Goal: Task Accomplishment & Management: Use online tool/utility

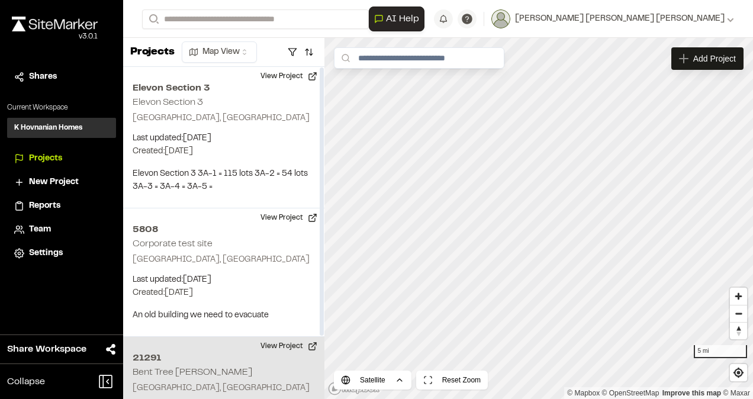
click at [182, 358] on h2 "21291" at bounding box center [224, 358] width 182 height 14
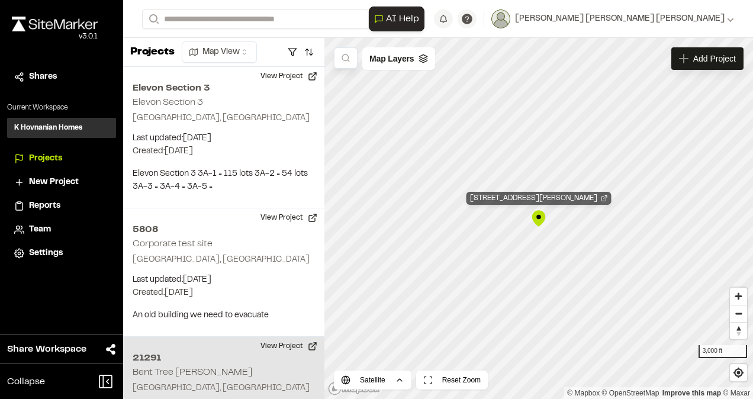
click at [554, 203] on div "21291 Bent Tree Meadows" at bounding box center [539, 198] width 145 height 13
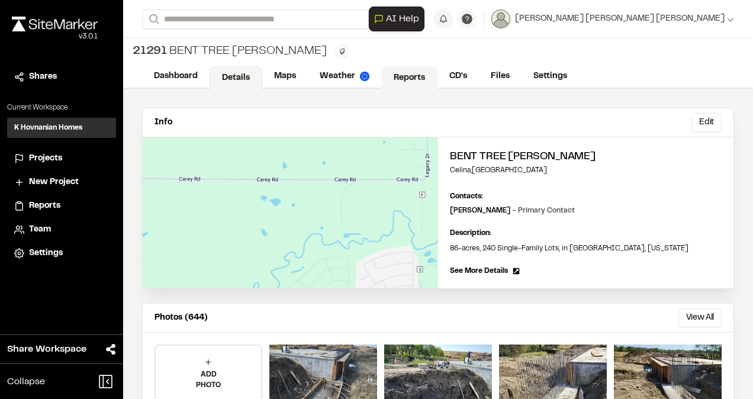
click at [410, 79] on link "Reports" at bounding box center [409, 77] width 56 height 23
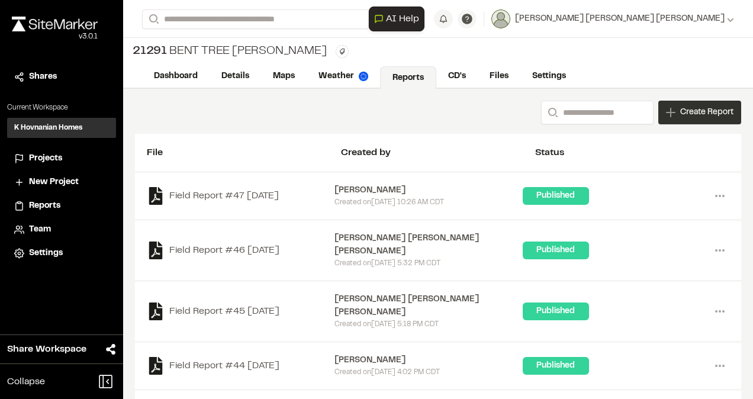
click at [680, 113] on span "Create Report" at bounding box center [706, 112] width 53 height 13
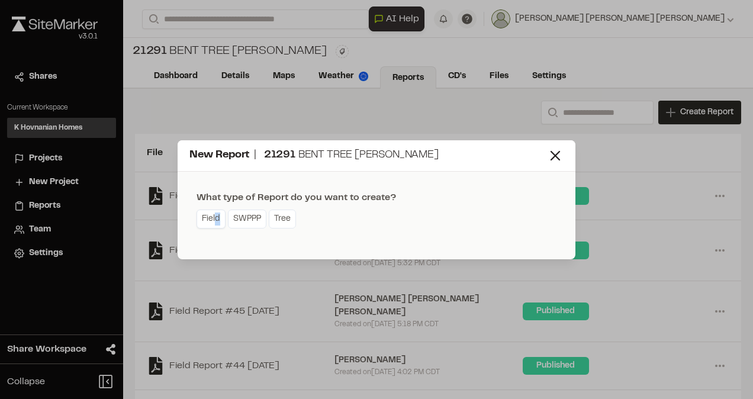
click at [217, 214] on link "Field" at bounding box center [211, 219] width 29 height 19
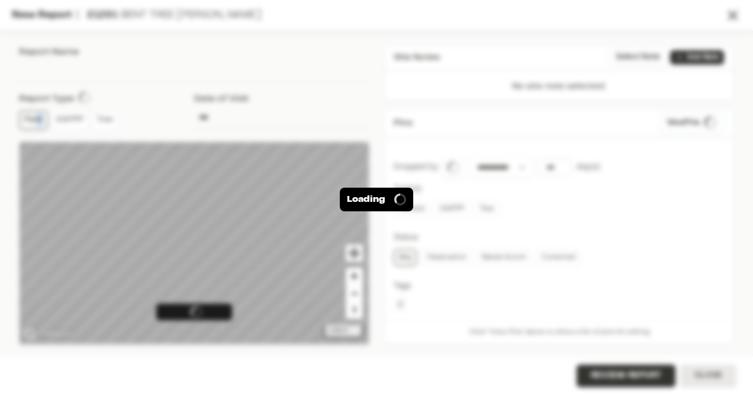
type input "**********"
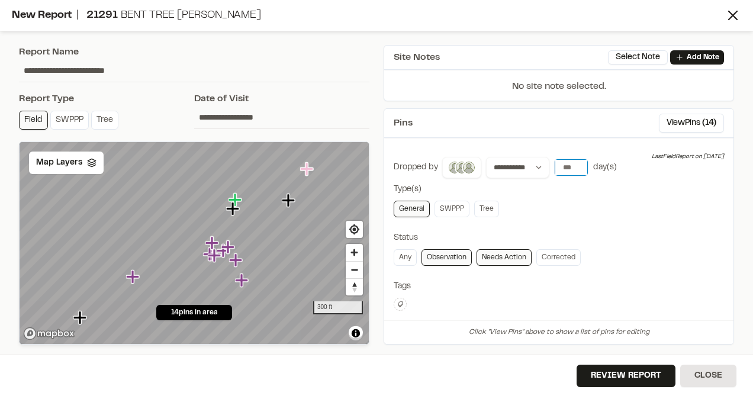
click at [576, 162] on input "*" at bounding box center [571, 167] width 33 height 17
click at [576, 160] on input "*" at bounding box center [571, 167] width 33 height 17
click at [577, 162] on input "*" at bounding box center [571, 167] width 33 height 17
click at [577, 161] on input "*" at bounding box center [571, 167] width 33 height 17
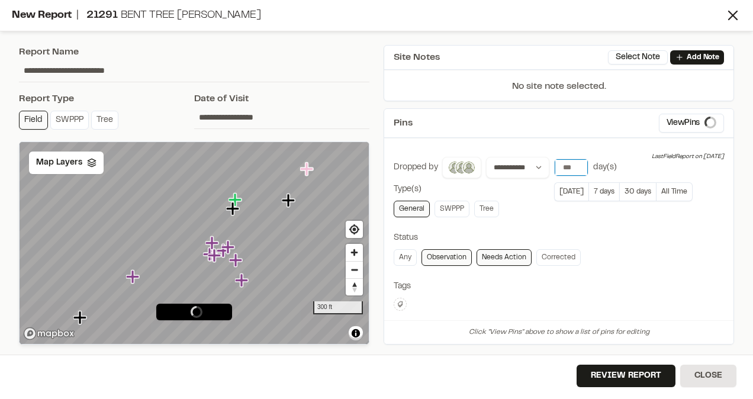
type input "*"
click at [577, 164] on input "*" at bounding box center [571, 167] width 33 height 17
click at [636, 223] on div "**********" at bounding box center [559, 332] width 330 height 351
click at [91, 162] on icon at bounding box center [91, 162] width 9 height 9
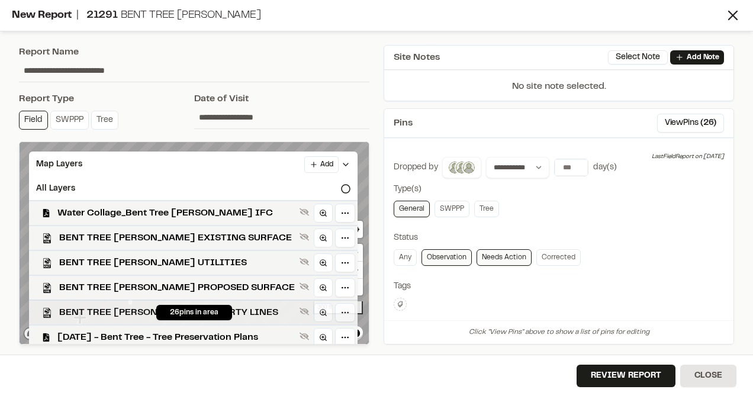
click at [124, 305] on div "BENT TREE MEADOWS PROPERTY LINES" at bounding box center [189, 312] width 338 height 25
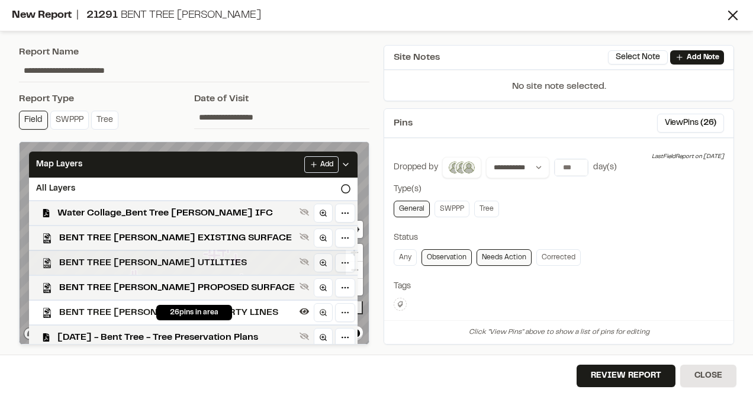
click at [129, 259] on span "BENT TREE MEADOWS UTILITIES" at bounding box center [177, 263] width 236 height 14
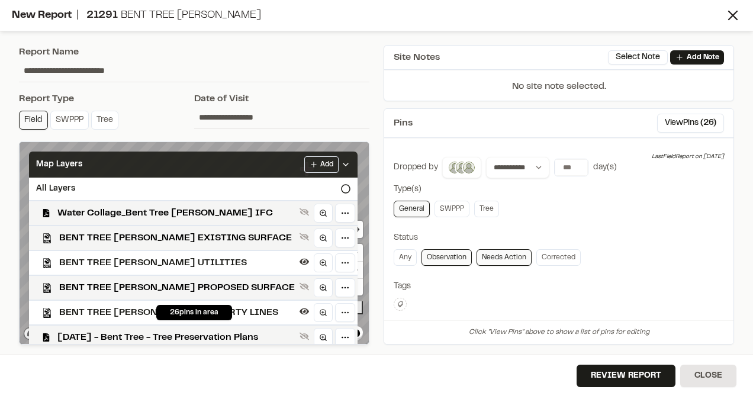
click at [342, 165] on icon at bounding box center [345, 164] width 9 height 9
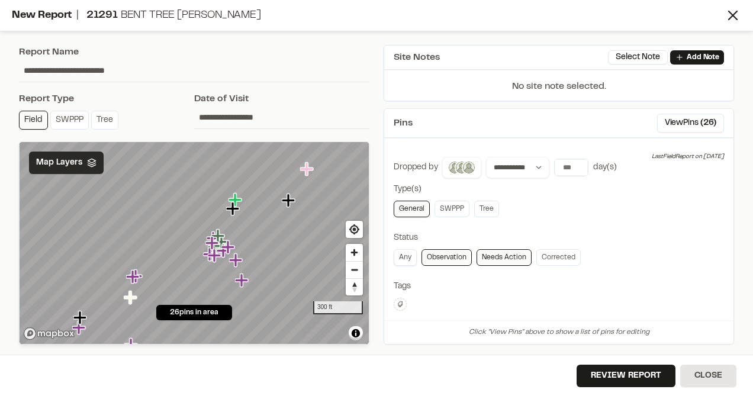
click at [413, 259] on link "Any" at bounding box center [405, 257] width 23 height 17
click at [680, 127] on button "View Pins ( 26 )" at bounding box center [690, 123] width 67 height 19
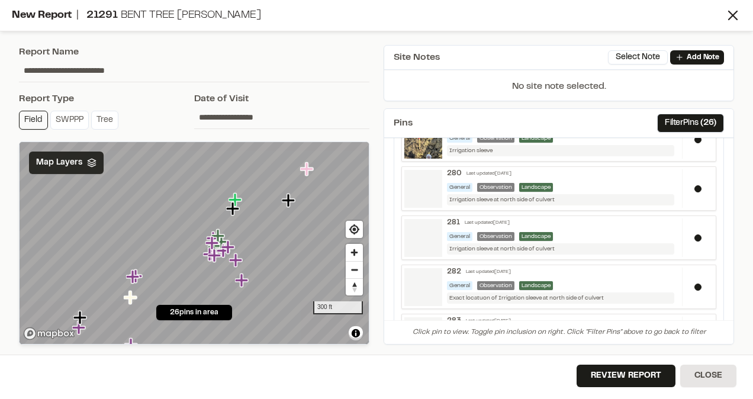
scroll to position [414, 0]
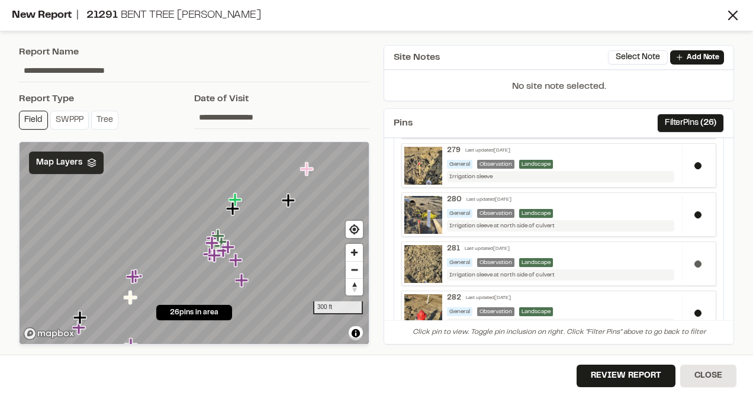
click at [695, 261] on button at bounding box center [698, 264] width 7 height 7
click at [695, 211] on button at bounding box center [698, 214] width 7 height 7
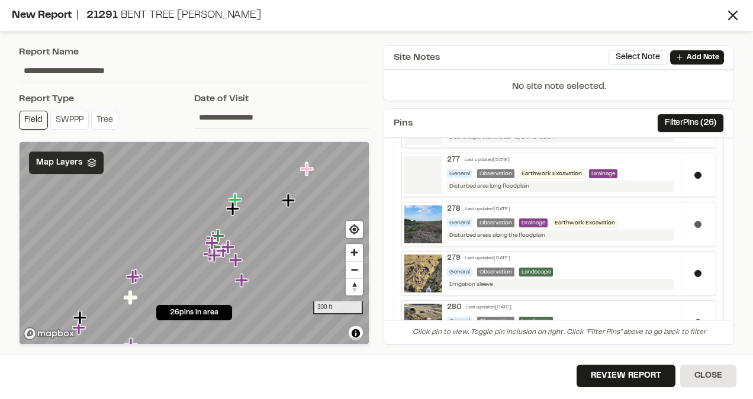
scroll to position [296, 0]
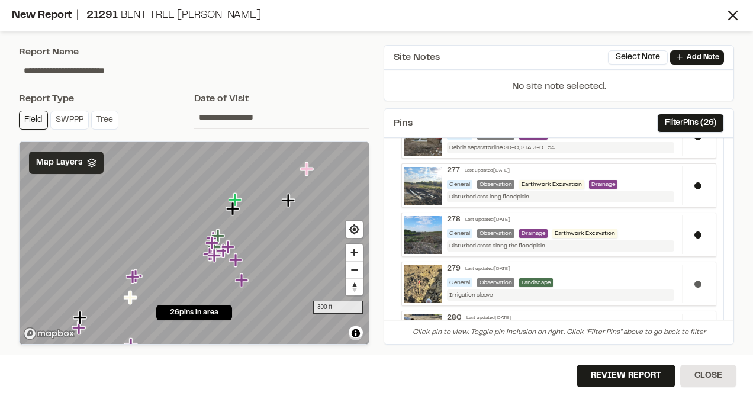
click at [692, 276] on div at bounding box center [697, 284] width 31 height 38
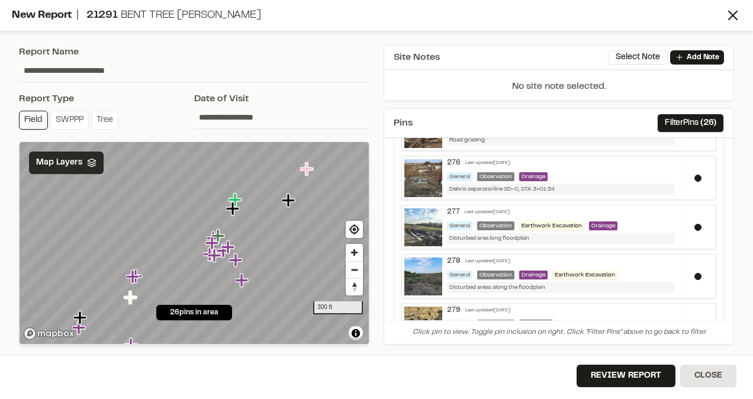
scroll to position [237, 0]
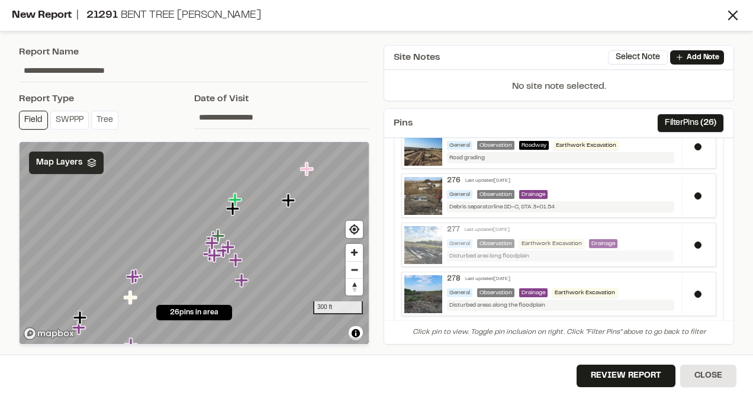
click at [417, 236] on img at bounding box center [423, 245] width 38 height 38
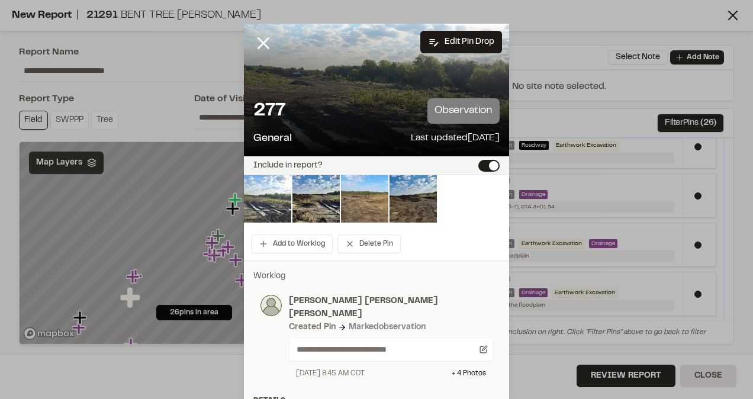
scroll to position [0, 0]
click at [259, 42] on line at bounding box center [264, 43] width 10 height 10
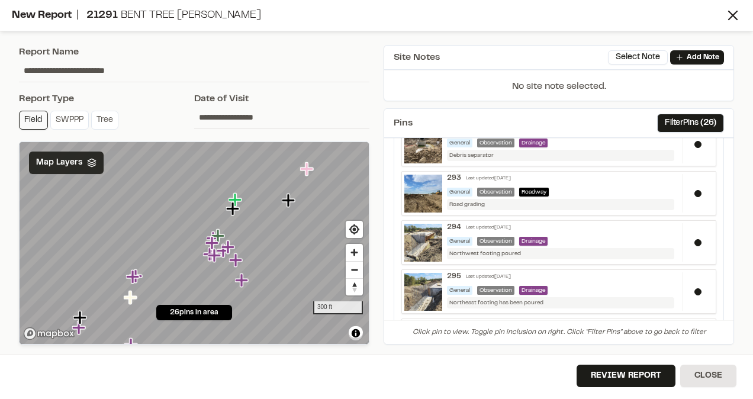
scroll to position [1134, 0]
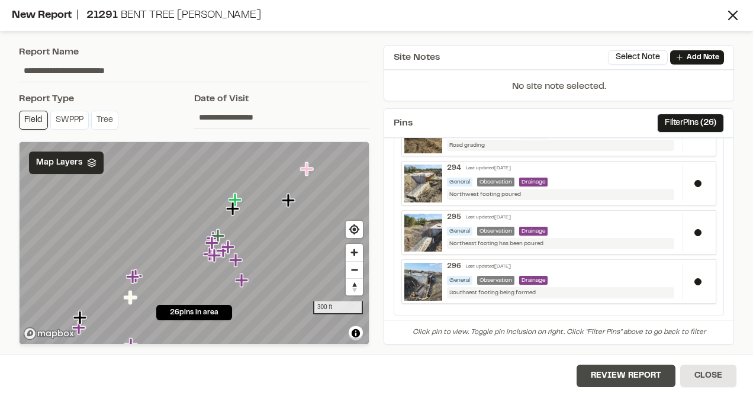
click at [635, 372] on button "Review Report" at bounding box center [626, 376] width 99 height 23
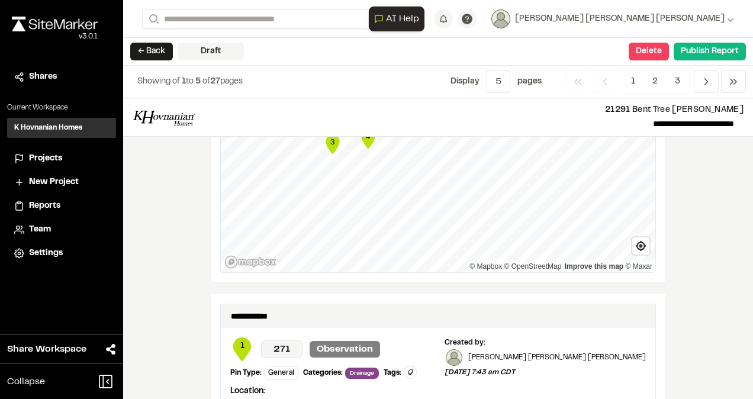
scroll to position [2072, 0]
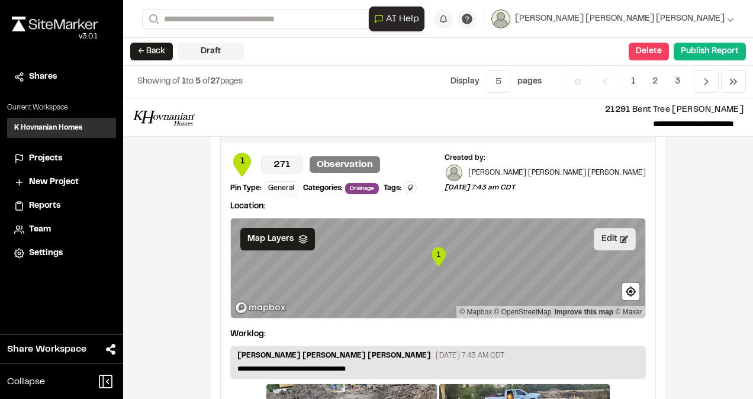
click at [602, 228] on button "Edit" at bounding box center [615, 239] width 42 height 23
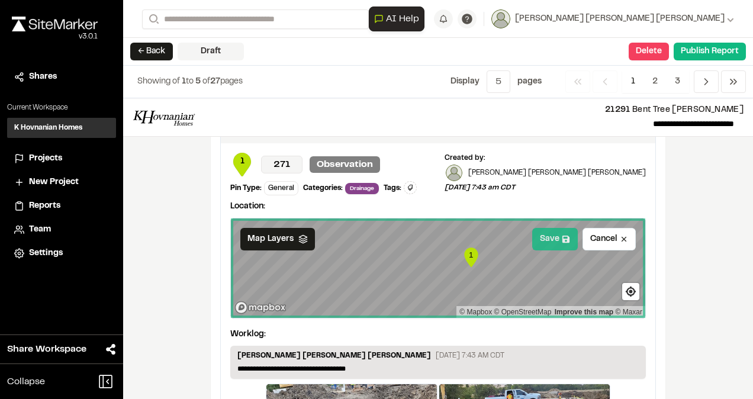
click at [557, 228] on button "Save" at bounding box center [555, 239] width 46 height 23
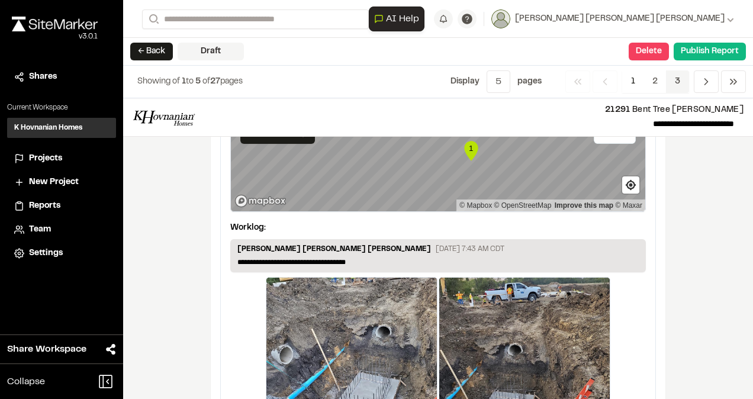
scroll to position [2184, 0]
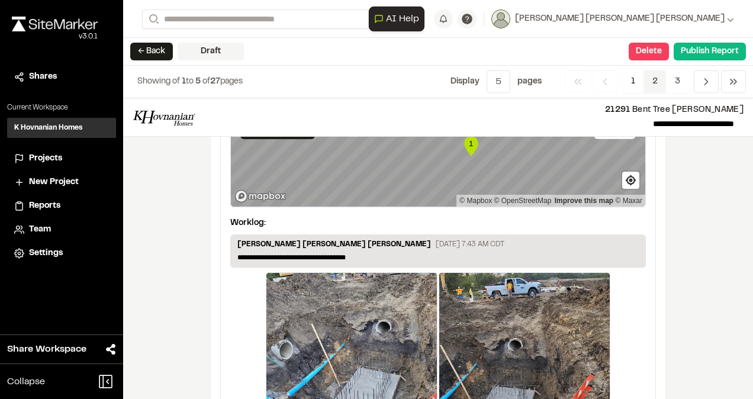
click at [654, 81] on span "2" at bounding box center [655, 81] width 23 height 23
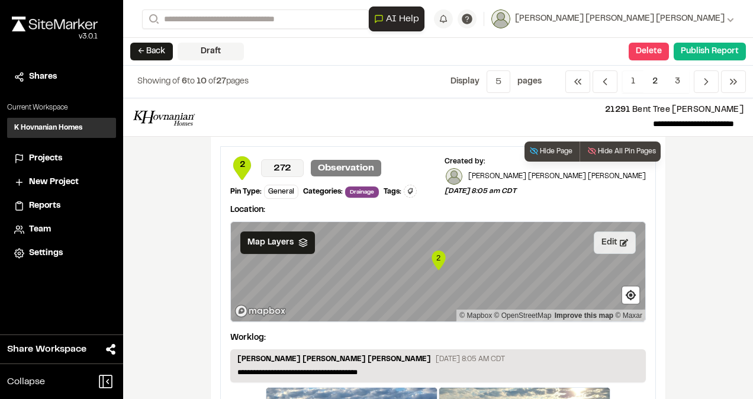
click at [603, 234] on button "Edit" at bounding box center [615, 243] width 42 height 23
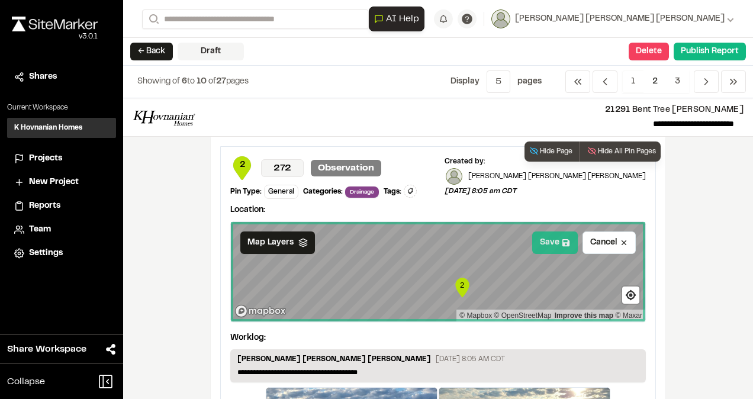
click at [544, 244] on button "Save" at bounding box center [555, 243] width 46 height 23
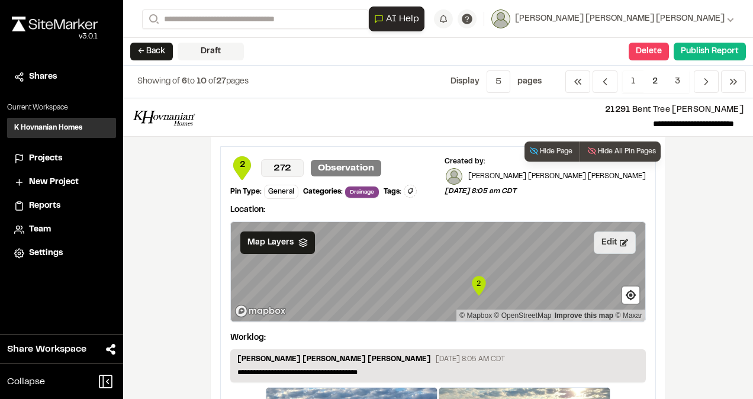
click at [608, 239] on button "Edit" at bounding box center [615, 243] width 42 height 23
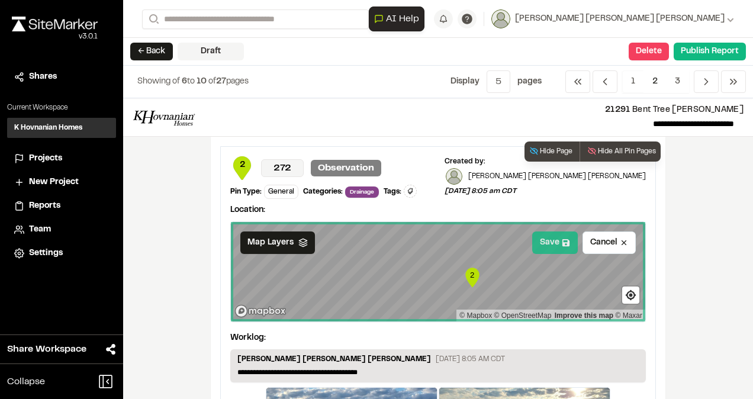
click at [540, 245] on button "Save" at bounding box center [555, 243] width 46 height 23
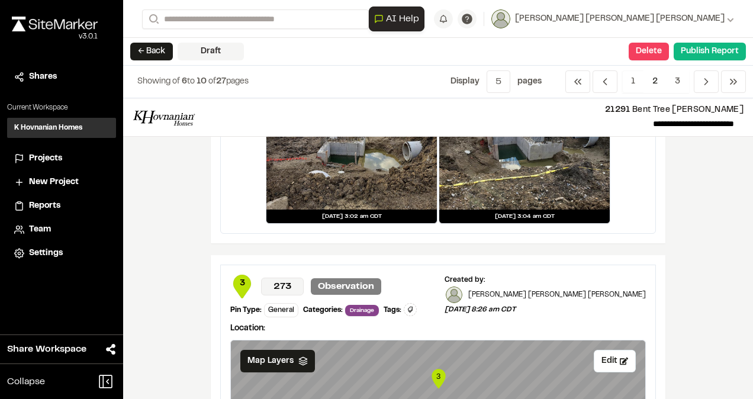
scroll to position [474, 0]
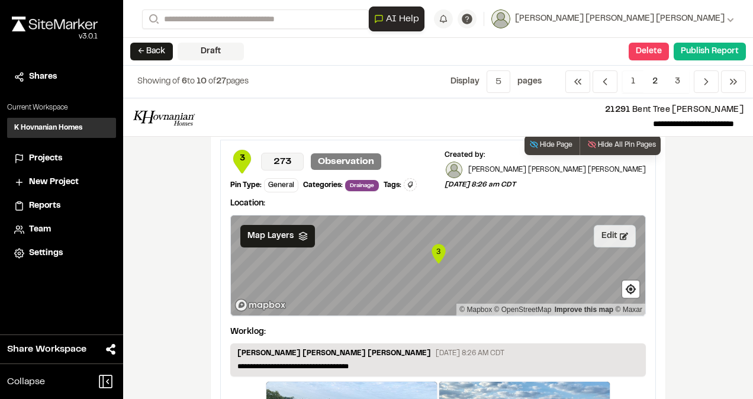
click at [612, 236] on button "Edit" at bounding box center [615, 236] width 42 height 23
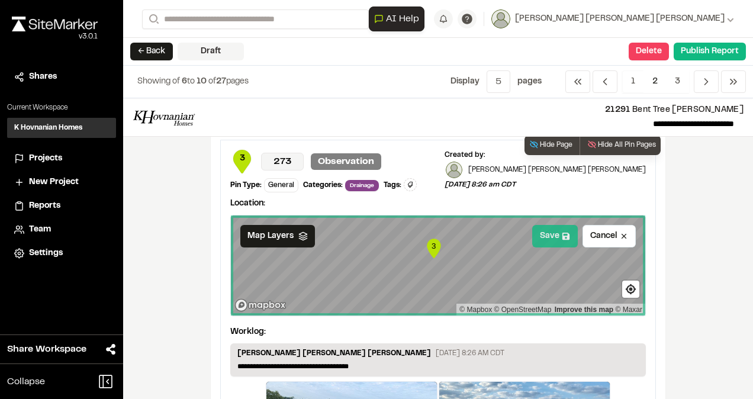
click at [544, 230] on button "Save" at bounding box center [555, 236] width 46 height 23
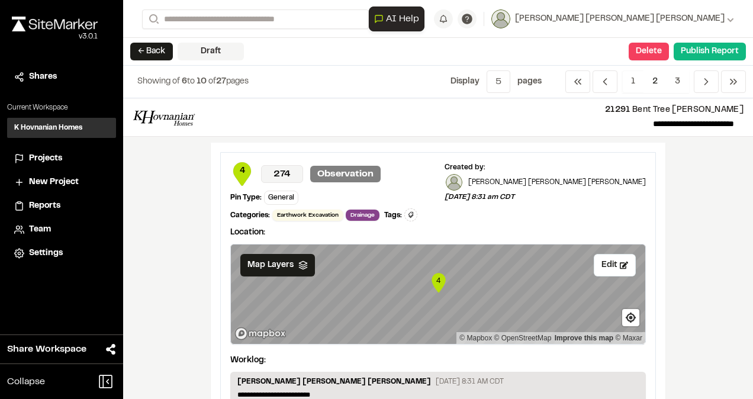
scroll to position [947, 0]
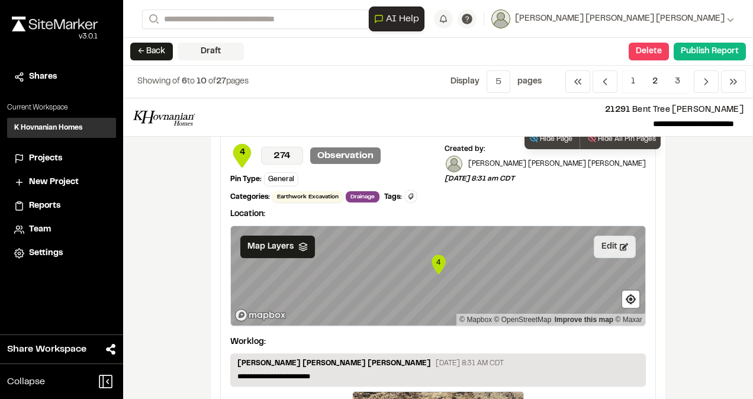
click at [596, 236] on button "Edit" at bounding box center [615, 247] width 42 height 23
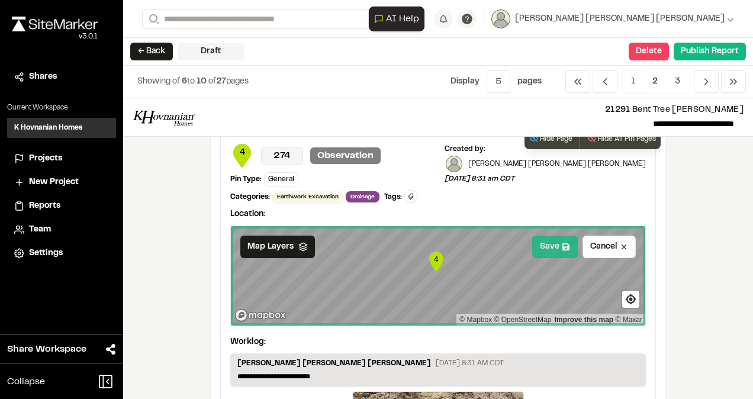
click at [556, 236] on button "Save" at bounding box center [555, 247] width 46 height 23
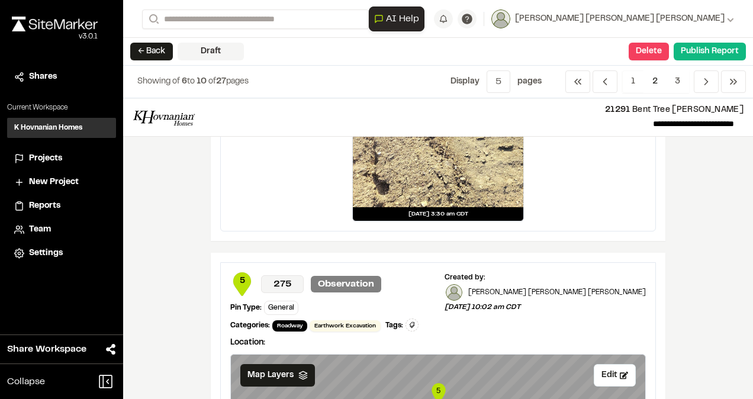
scroll to position [1421, 0]
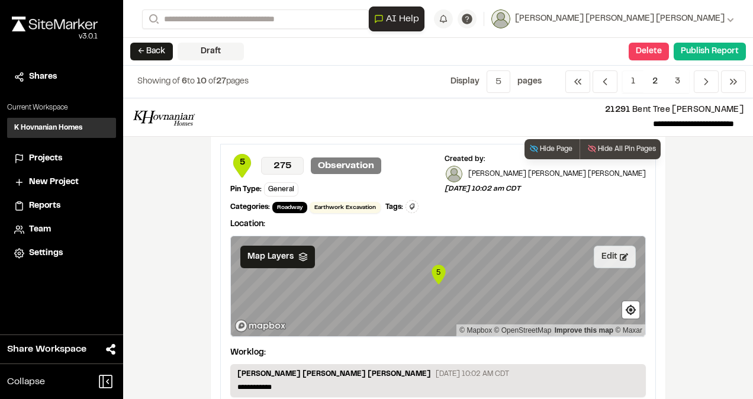
click at [613, 246] on button "Edit" at bounding box center [615, 257] width 42 height 23
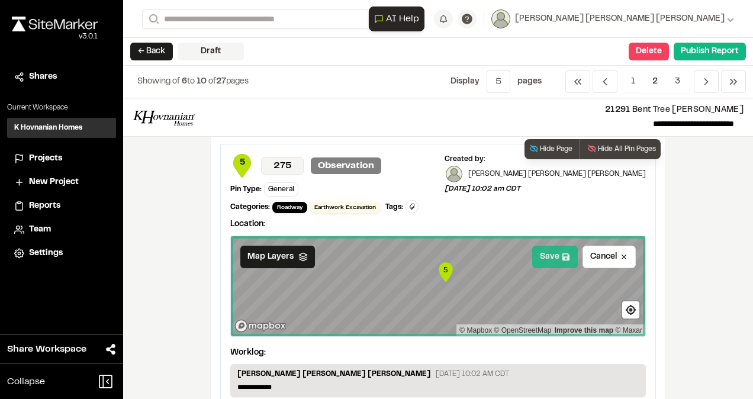
click at [551, 246] on button "Save" at bounding box center [555, 257] width 46 height 23
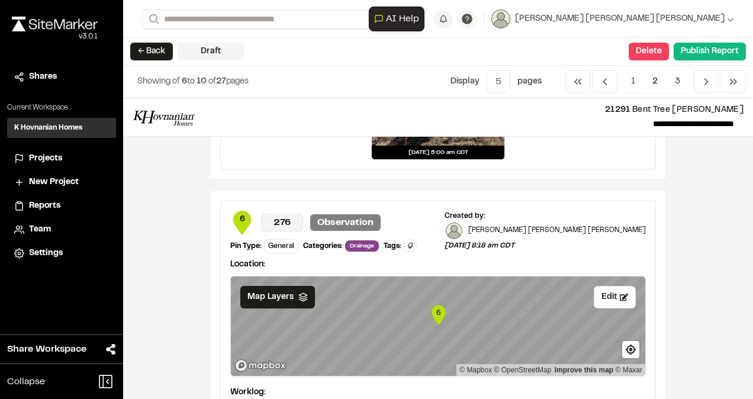
scroll to position [2013, 0]
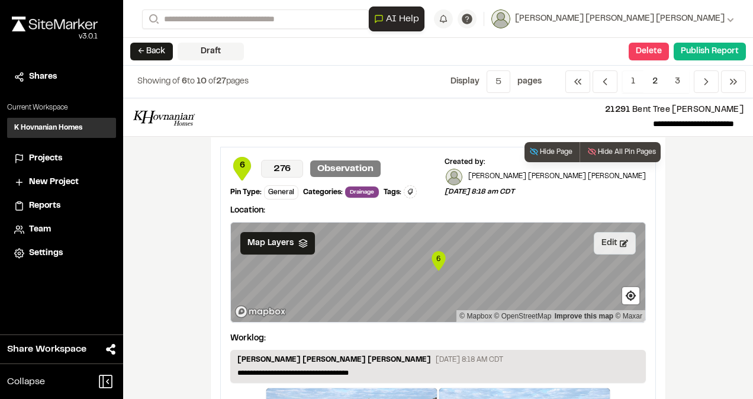
click at [599, 232] on button "Edit" at bounding box center [615, 243] width 42 height 23
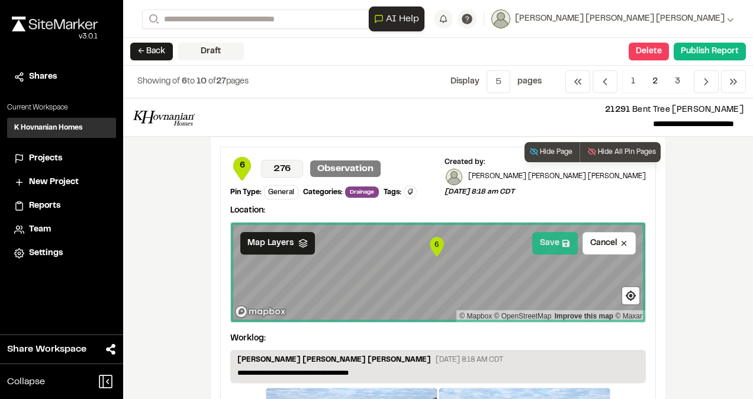
click at [550, 232] on button "Save" at bounding box center [555, 243] width 46 height 23
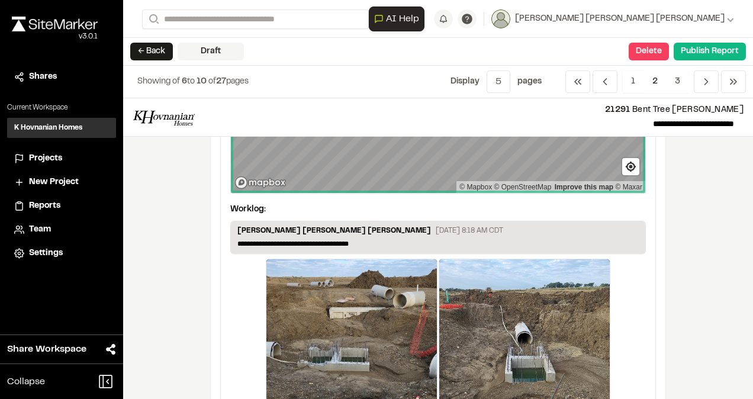
scroll to position [2178, 0]
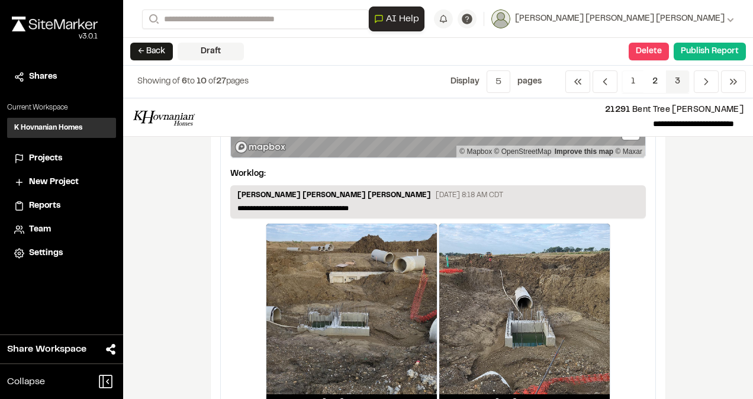
click at [677, 83] on span "3" at bounding box center [677, 81] width 23 height 23
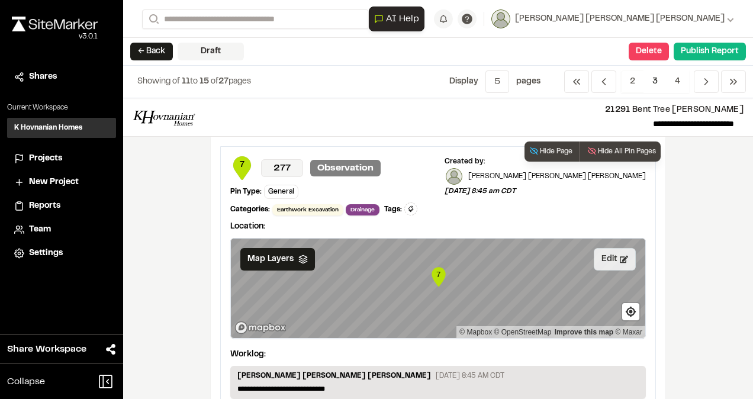
click at [600, 248] on button "Edit" at bounding box center [615, 259] width 42 height 23
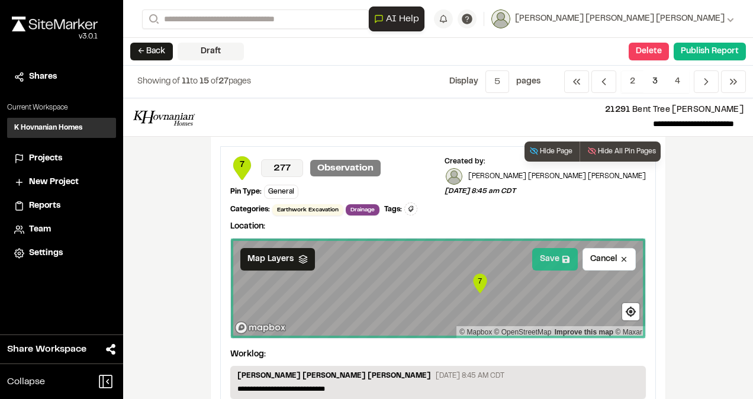
click at [556, 248] on button "Save" at bounding box center [555, 259] width 46 height 23
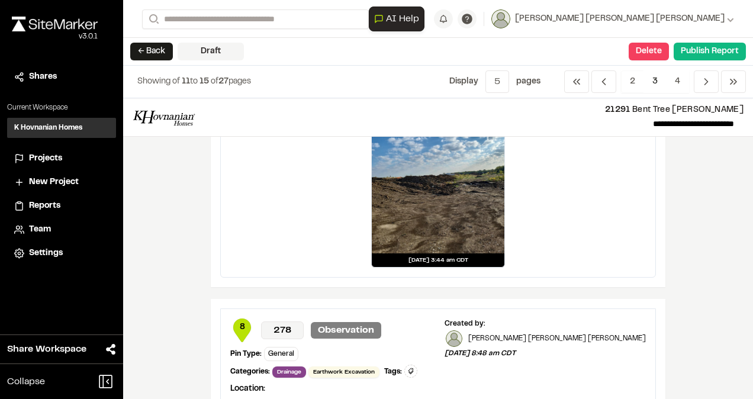
scroll to position [592, 0]
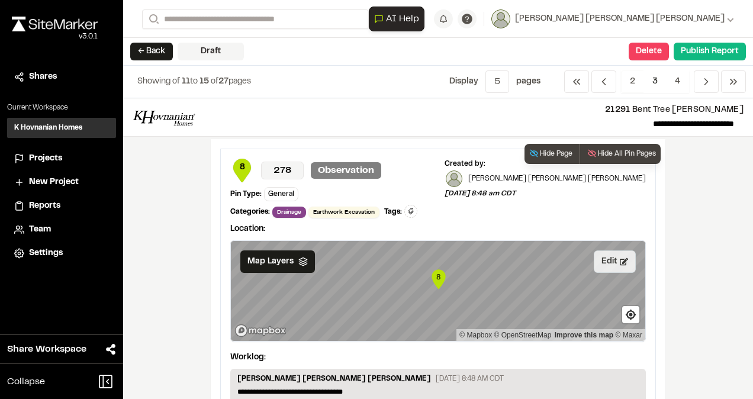
click at [605, 250] on button "Edit" at bounding box center [615, 261] width 42 height 23
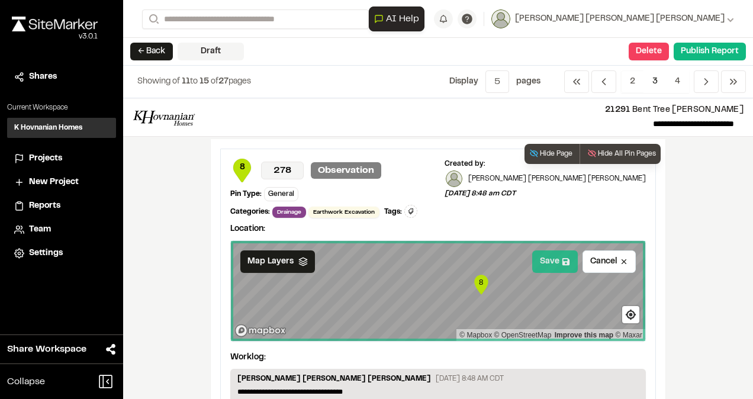
click at [557, 250] on button "Save" at bounding box center [555, 261] width 46 height 23
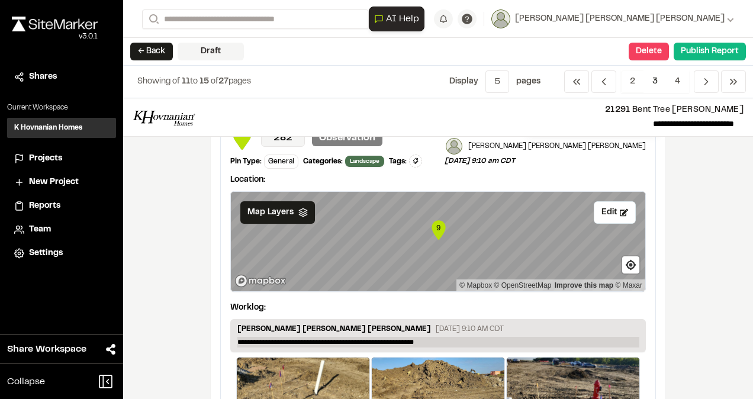
scroll to position [1184, 0]
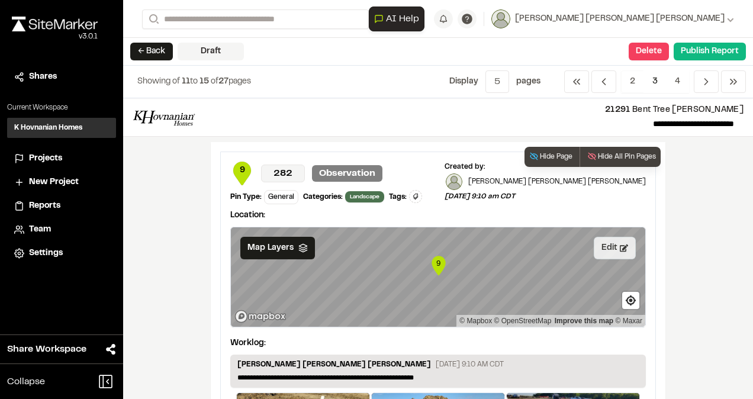
drag, startPoint x: 609, startPoint y: 214, endPoint x: 598, endPoint y: 217, distance: 11.6
click at [609, 237] on button "Edit" at bounding box center [615, 248] width 42 height 23
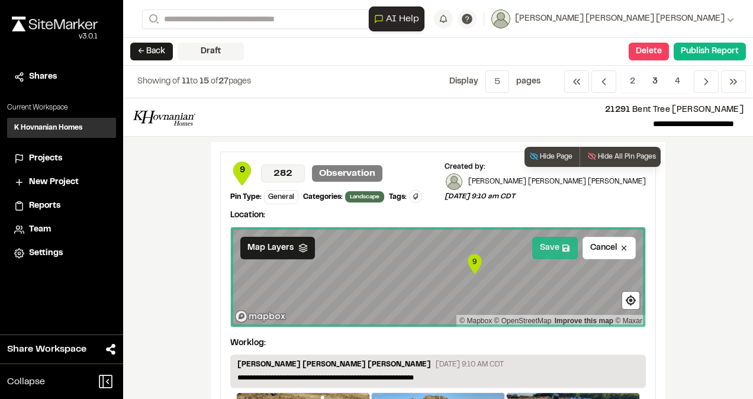
click at [562, 244] on icon at bounding box center [566, 248] width 8 height 8
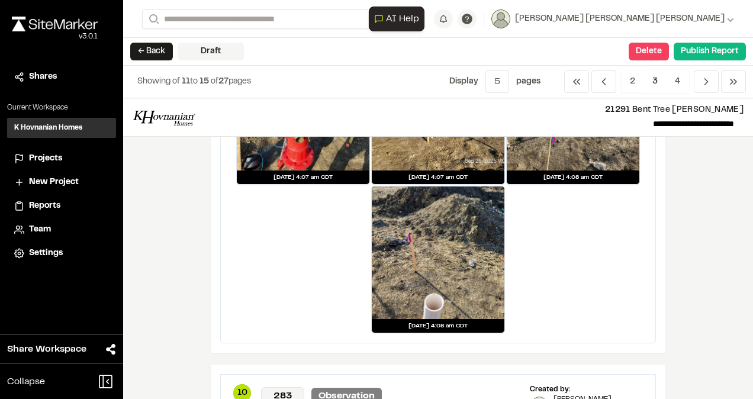
scroll to position [1717, 0]
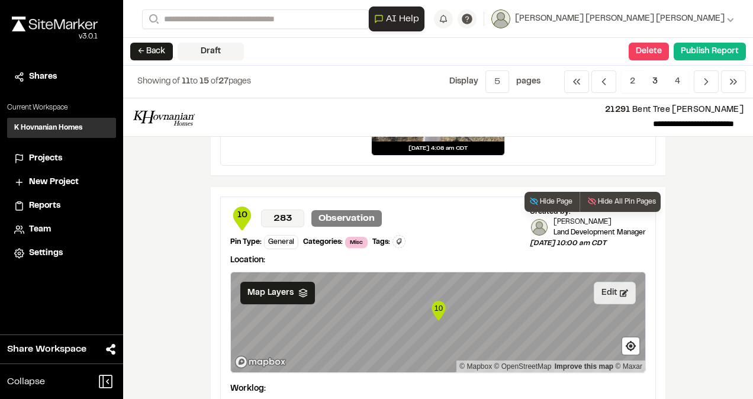
click at [610, 282] on button "Edit" at bounding box center [615, 293] width 42 height 23
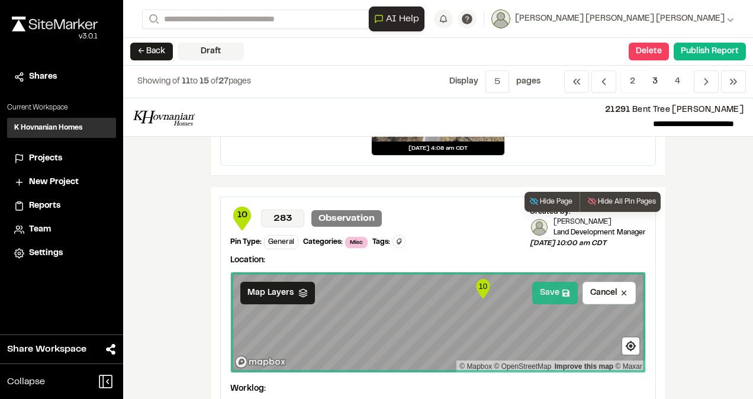
click at [563, 290] on icon at bounding box center [566, 293] width 7 height 7
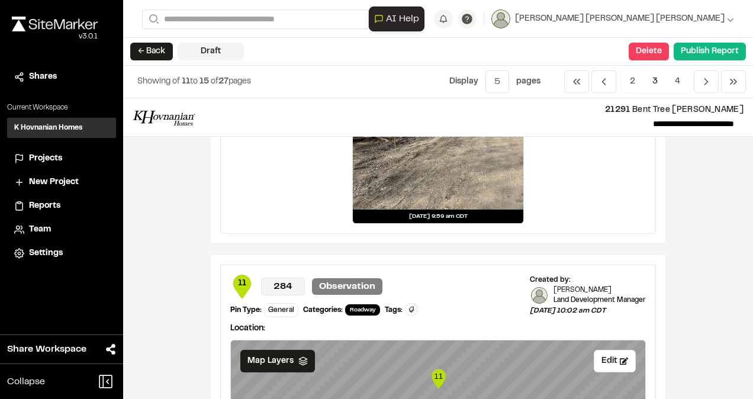
scroll to position [2191, 0]
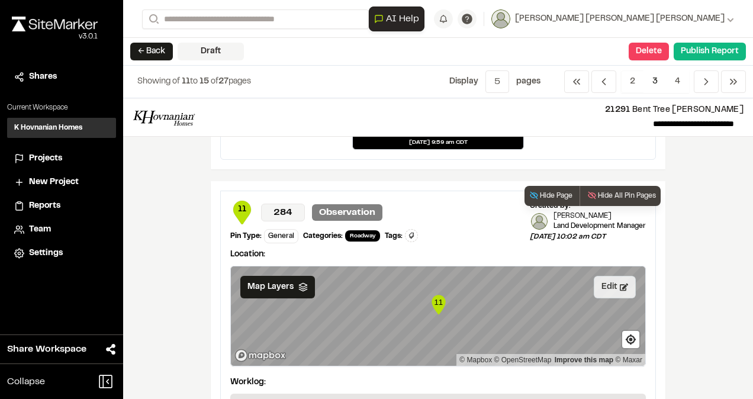
click at [597, 276] on button "Edit" at bounding box center [615, 287] width 42 height 23
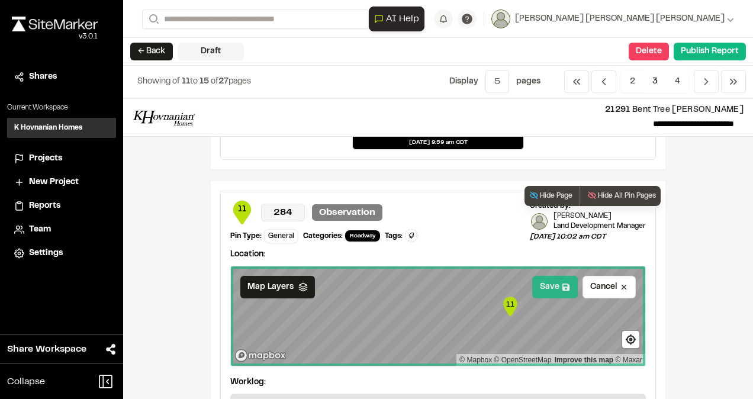
click at [553, 276] on button "Save" at bounding box center [555, 287] width 46 height 23
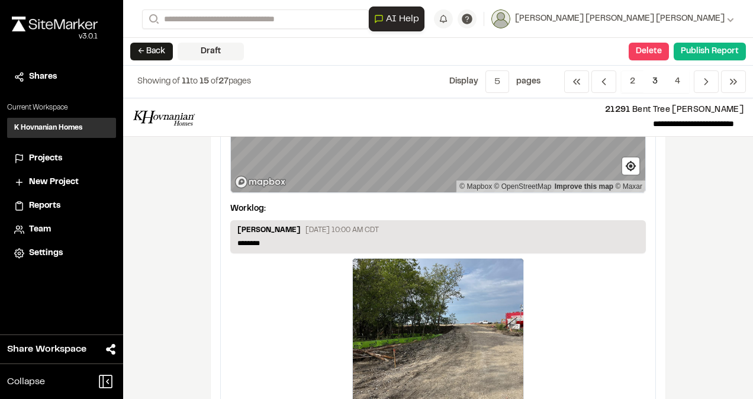
scroll to position [1865, 0]
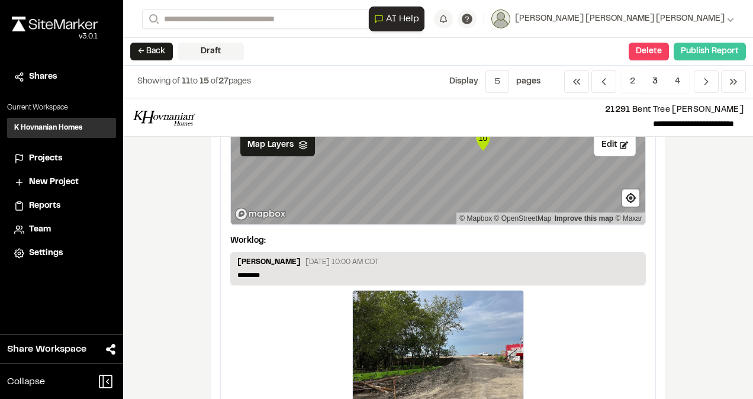
click at [706, 53] on button "Publish Report" at bounding box center [710, 52] width 72 height 18
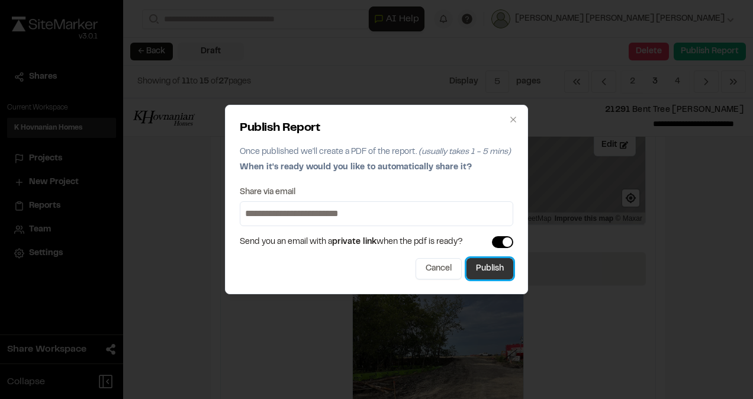
click at [496, 272] on button "Publish" at bounding box center [490, 268] width 47 height 21
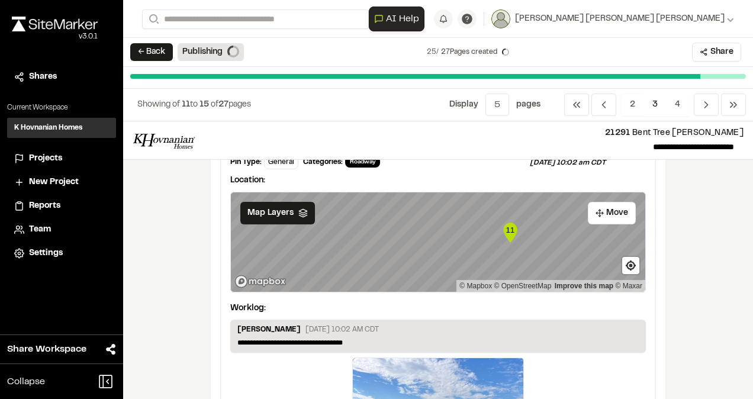
scroll to position [2125, 0]
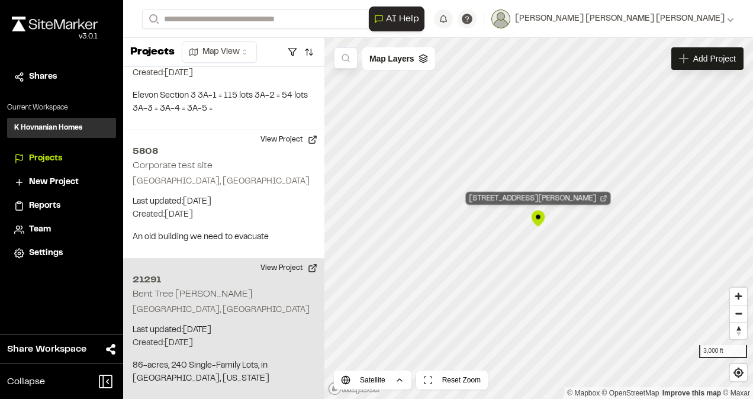
click at [508, 195] on div "21291 Bent Tree Meadows" at bounding box center [538, 198] width 145 height 13
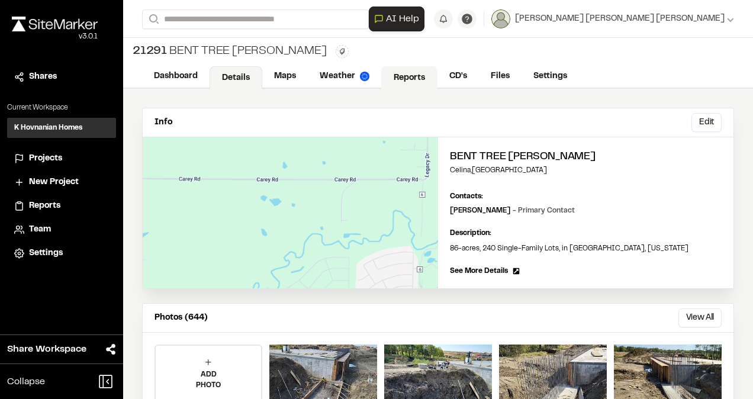
click at [409, 74] on link "Reports" at bounding box center [409, 77] width 56 height 23
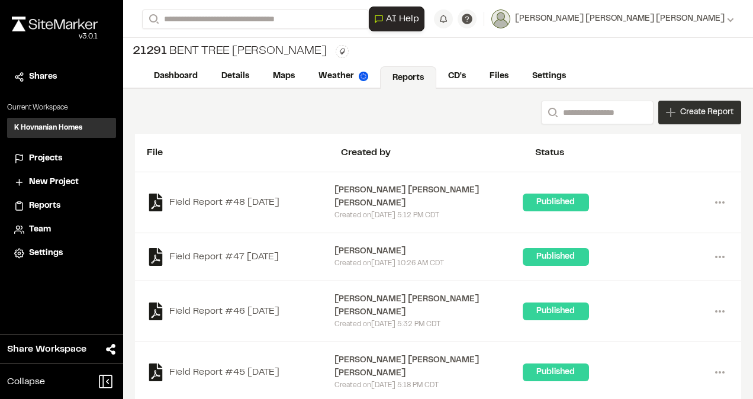
click at [690, 119] on div "Create Report" at bounding box center [699, 113] width 83 height 24
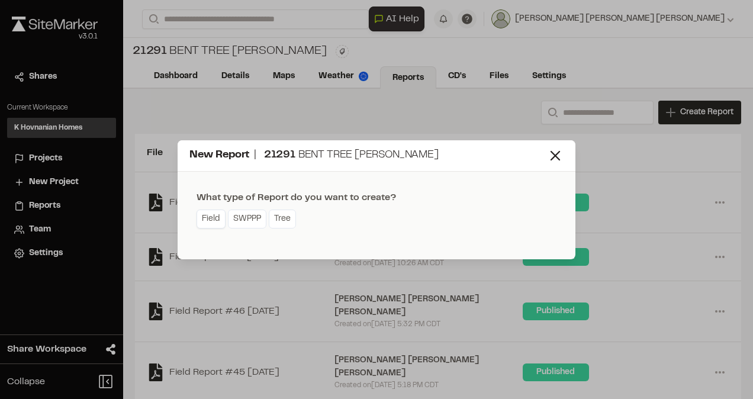
click at [207, 216] on link "Field" at bounding box center [211, 219] width 29 height 19
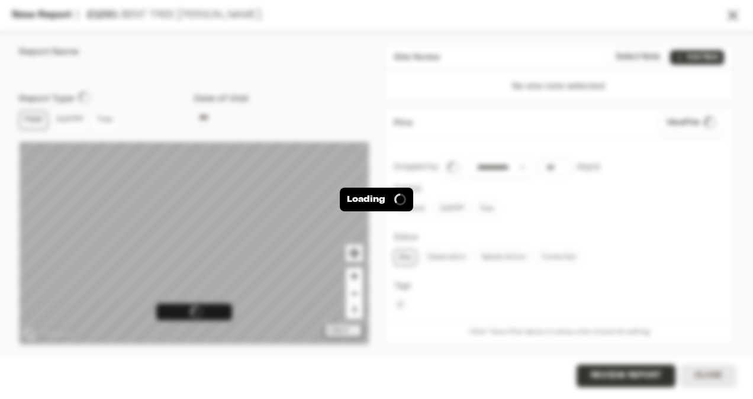
type input "**********"
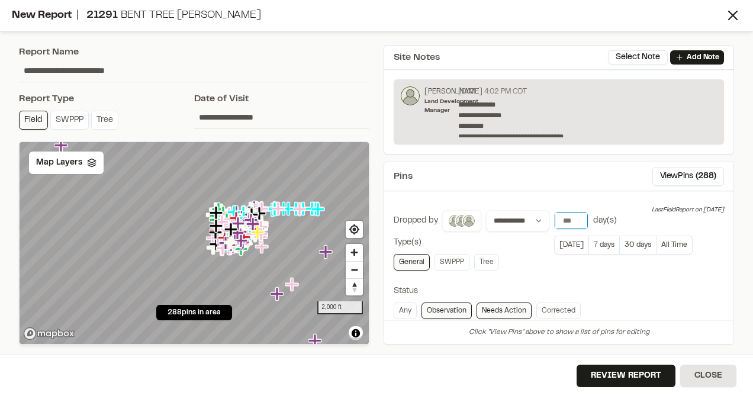
click at [576, 218] on input "*" at bounding box center [571, 221] width 33 height 17
click at [577, 217] on input "*" at bounding box center [571, 221] width 33 height 17
click at [578, 217] on input "*" at bounding box center [571, 221] width 33 height 17
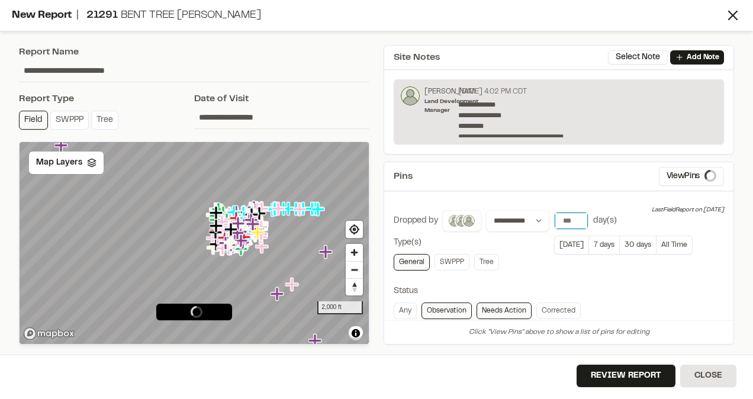
click at [578, 216] on input "*" at bounding box center [571, 221] width 33 height 17
click at [577, 216] on input "*" at bounding box center [571, 221] width 33 height 17
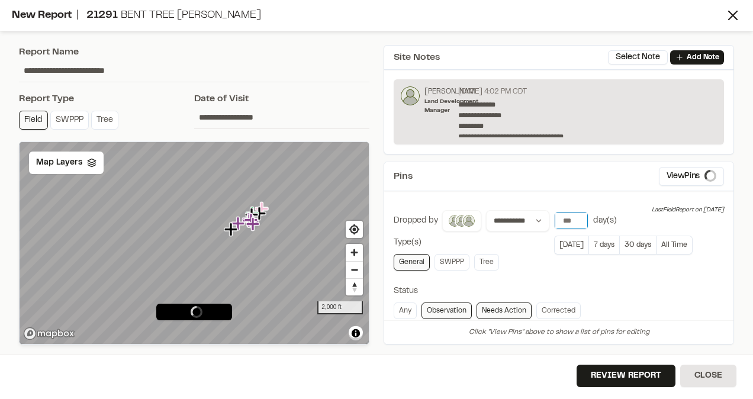
type input "*"
click at [574, 223] on input "*" at bounding box center [571, 221] width 33 height 17
click at [702, 179] on span "( 26 )" at bounding box center [708, 176] width 16 height 13
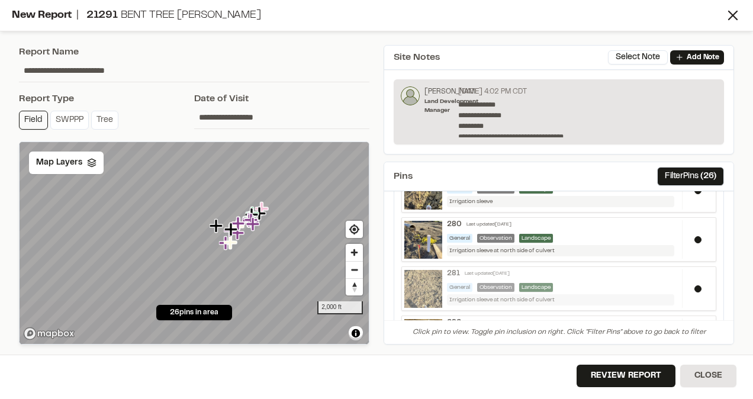
scroll to position [533, 0]
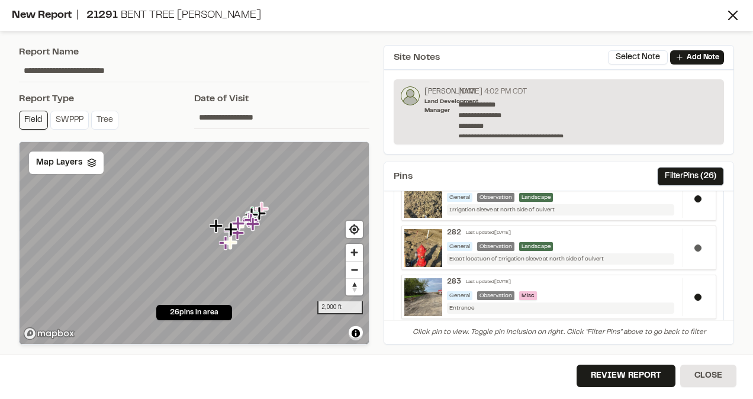
click at [695, 245] on button at bounding box center [698, 248] width 7 height 7
click at [695, 195] on button at bounding box center [698, 198] width 7 height 7
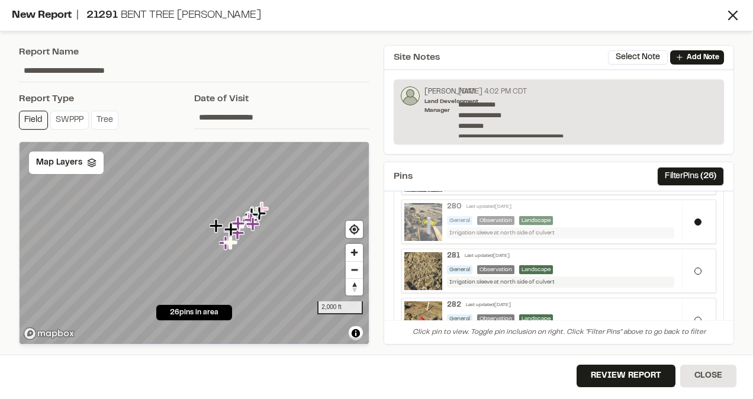
scroll to position [414, 0]
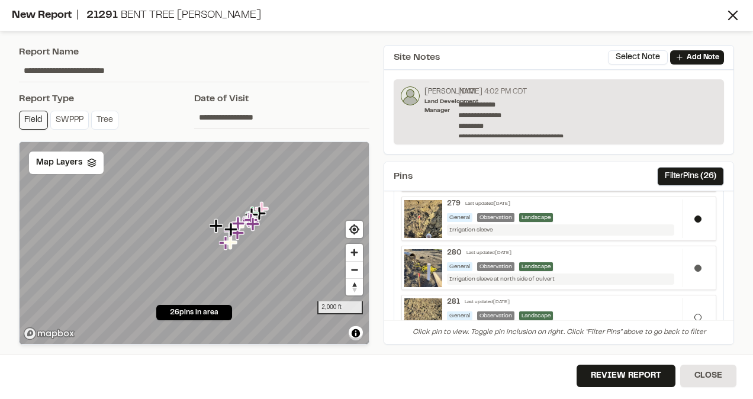
click at [695, 265] on button at bounding box center [698, 268] width 7 height 7
click at [695, 216] on button at bounding box center [698, 219] width 7 height 7
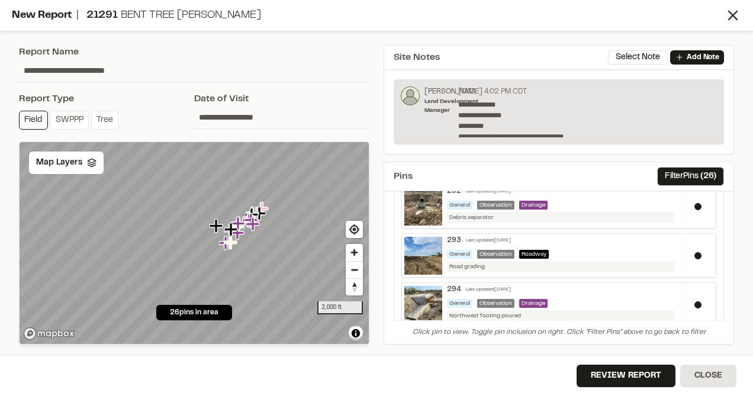
scroll to position [1125, 0]
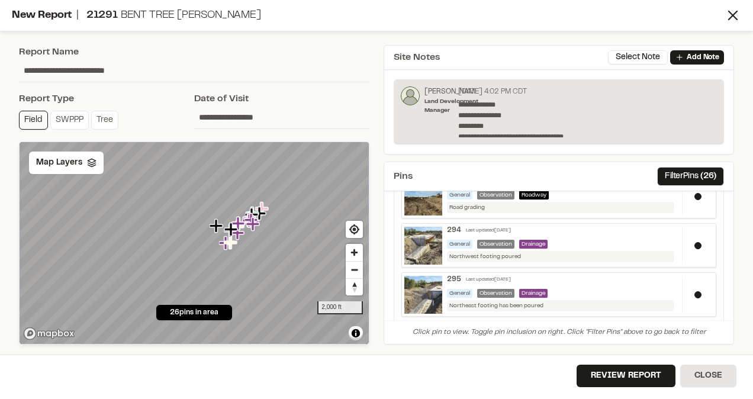
click at [479, 352] on div "**********" at bounding box center [376, 199] width 753 height 399
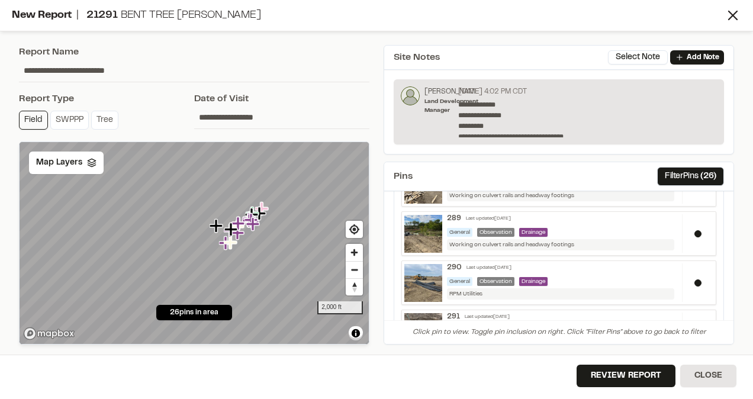
scroll to position [832, 0]
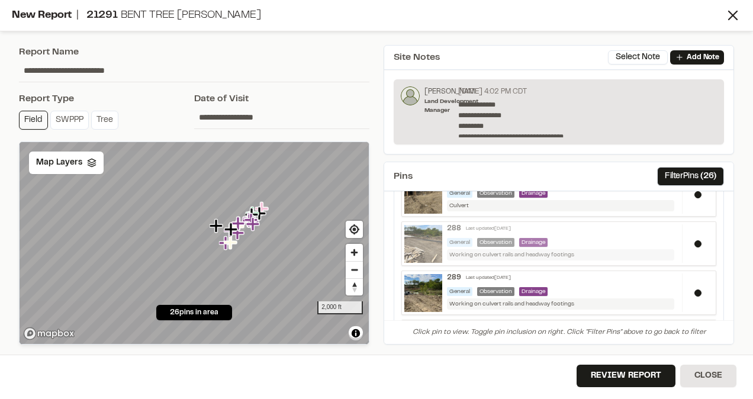
click at [424, 237] on img at bounding box center [423, 244] width 38 height 38
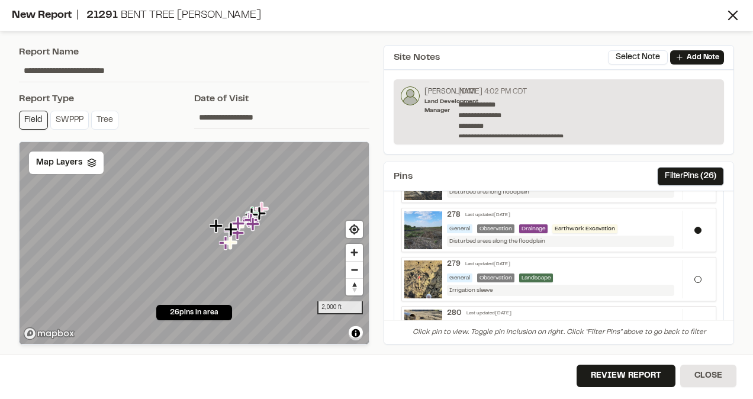
scroll to position [355, 0]
click at [695, 226] on button at bounding box center [698, 229] width 7 height 7
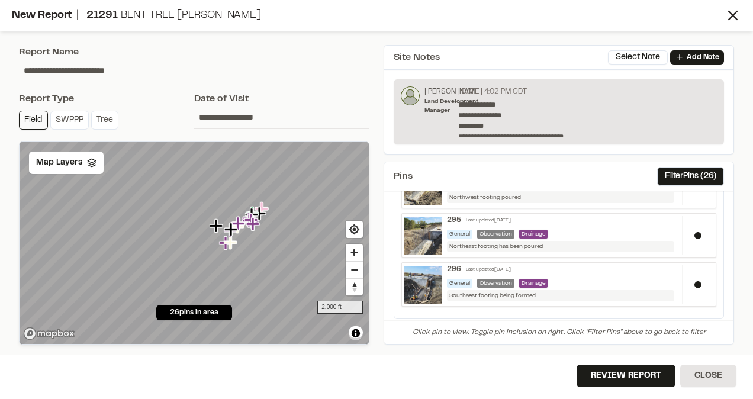
scroll to position [1187, 0]
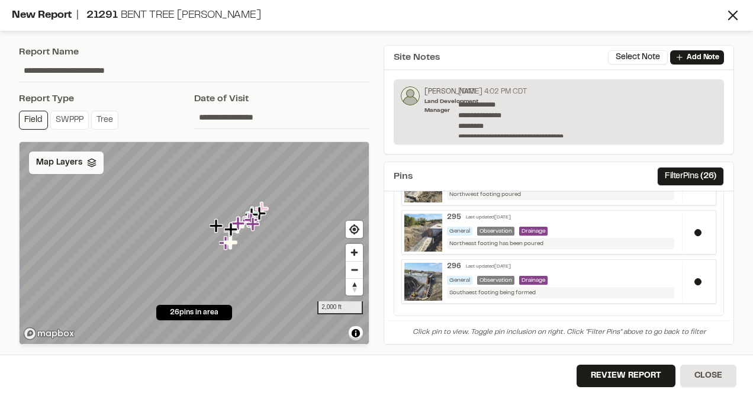
click at [91, 166] on div "Map Layers" at bounding box center [66, 163] width 75 height 23
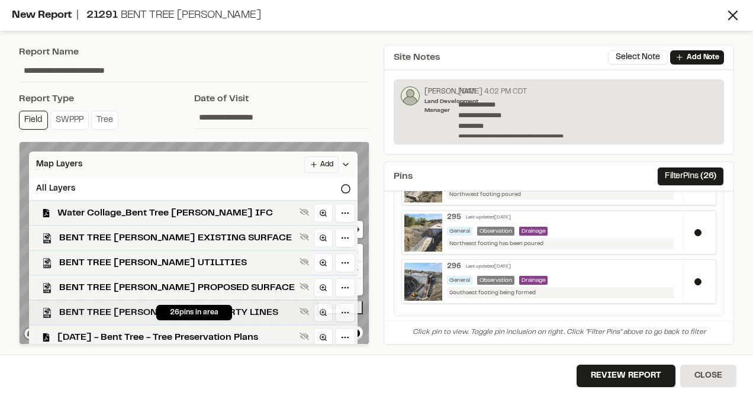
click at [105, 311] on span "BENT TREE MEADOWS PROPERTY LINES" at bounding box center [177, 313] width 236 height 14
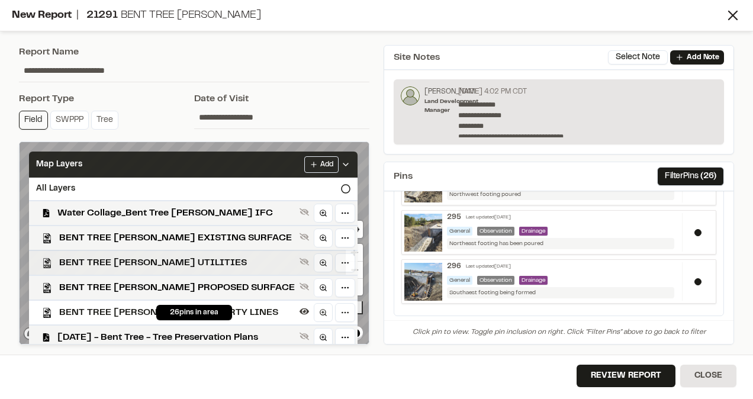
click at [126, 261] on span "BENT TREE MEADOWS UTILITIES" at bounding box center [177, 263] width 236 height 14
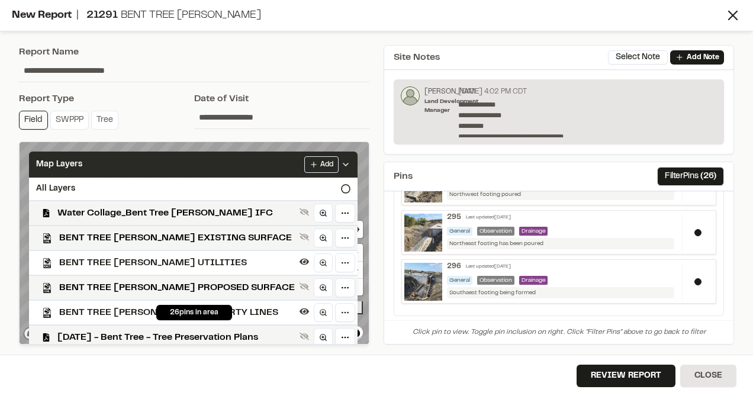
drag, startPoint x: 381, startPoint y: 47, endPoint x: 341, endPoint y: 56, distance: 40.5
click at [381, 47] on div "**********" at bounding box center [559, 195] width 365 height 314
click at [340, 60] on input "**********" at bounding box center [194, 70] width 351 height 23
click at [341, 168] on icon at bounding box center [345, 164] width 9 height 9
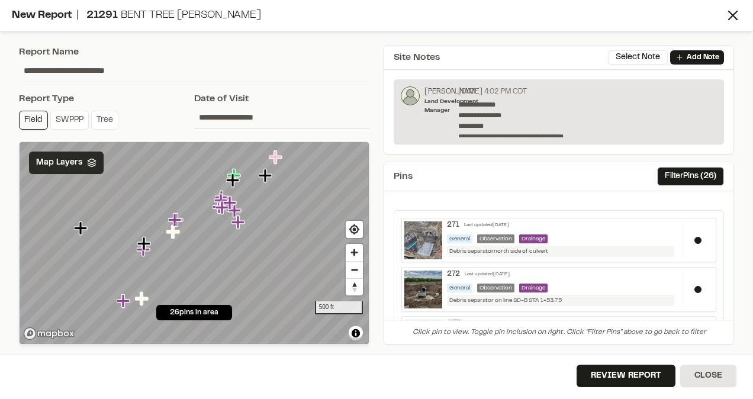
scroll to position [0, 0]
click at [608, 375] on button "Review Report" at bounding box center [626, 376] width 99 height 23
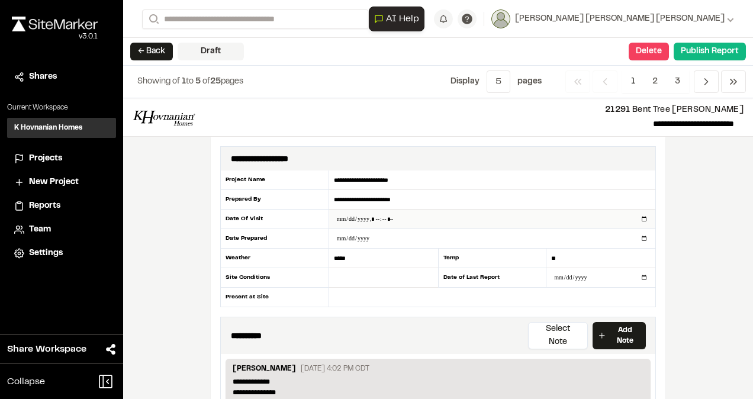
click at [383, 216] on input "datetime-local" at bounding box center [492, 219] width 326 height 19
click at [374, 216] on input "datetime-local" at bounding box center [492, 219] width 326 height 19
type input "**********"
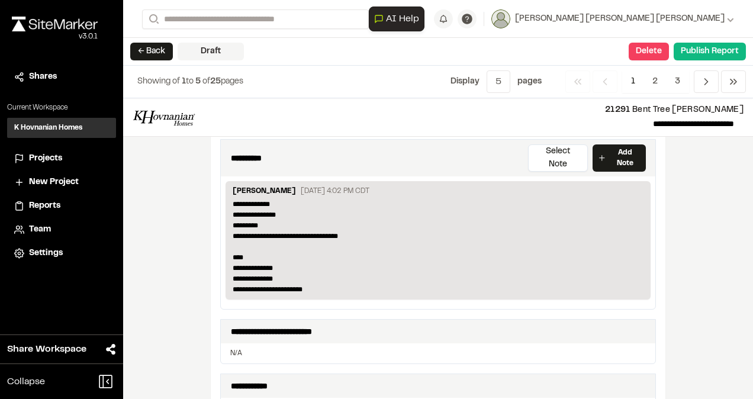
scroll to position [118, 0]
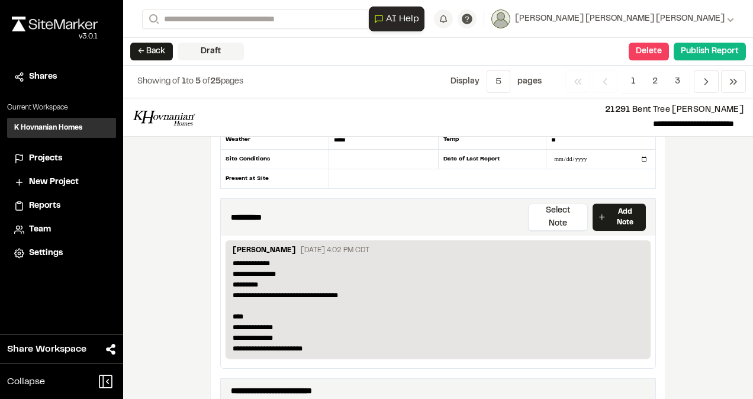
click at [314, 279] on p "**********" at bounding box center [439, 306] width 412 height 96
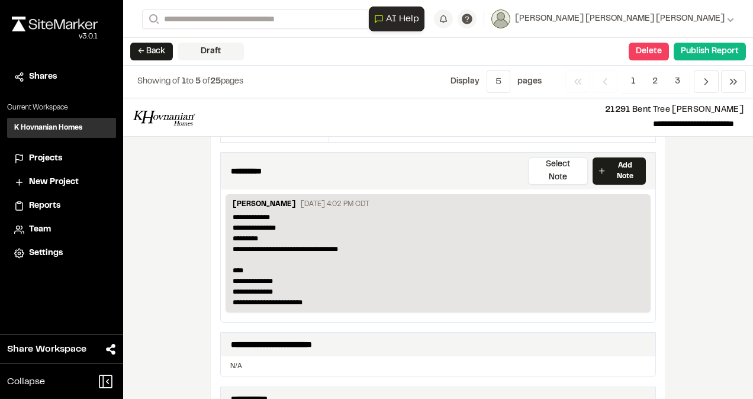
scroll to position [178, 0]
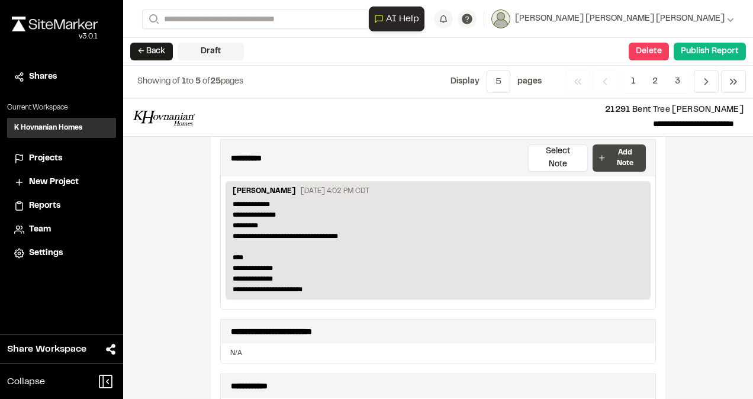
click at [617, 147] on p "Add Note" at bounding box center [625, 157] width 32 height 21
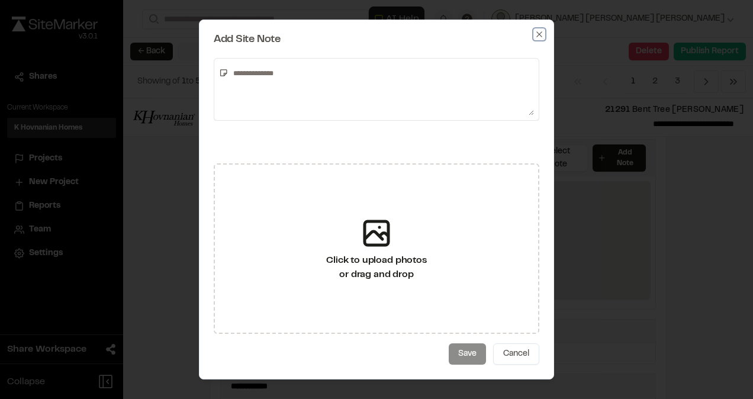
click at [535, 37] on icon "button" at bounding box center [539, 34] width 9 height 9
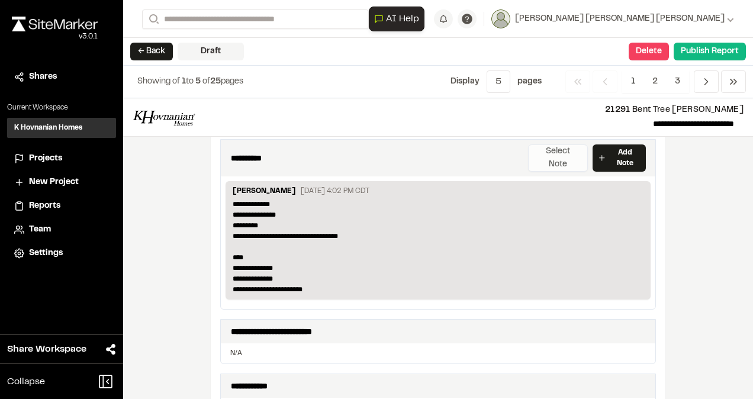
click at [571, 148] on button "Select Note" at bounding box center [558, 157] width 60 height 27
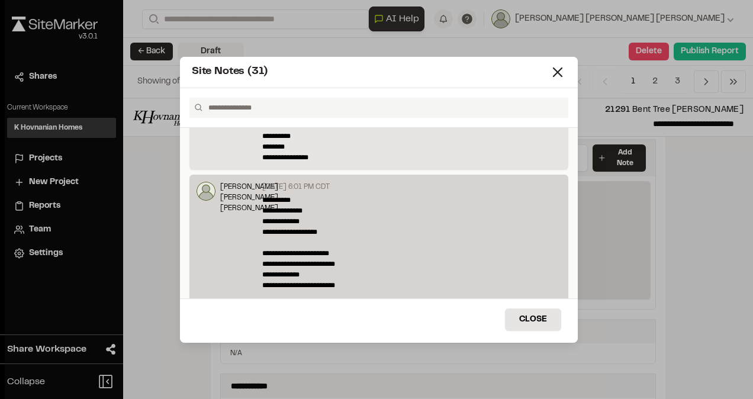
scroll to position [355, 0]
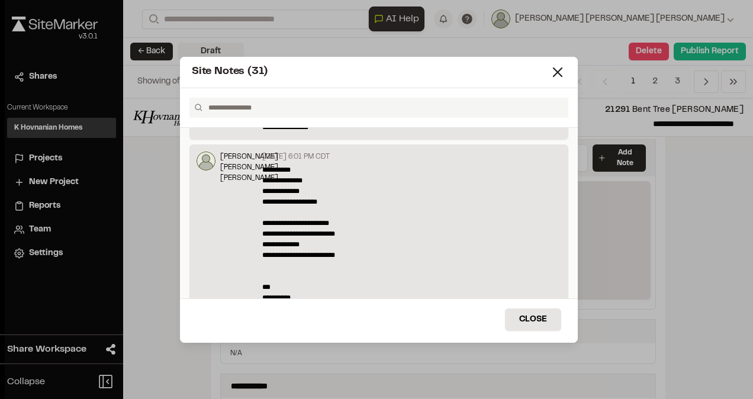
click at [735, 249] on div "**********" at bounding box center [379, 199] width 748 height 399
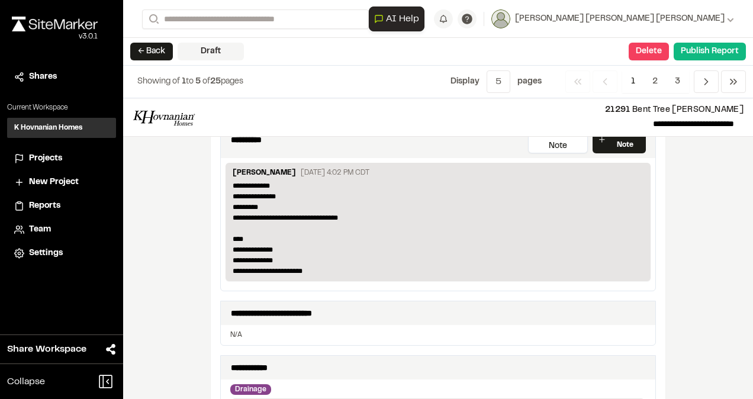
scroll to position [178, 0]
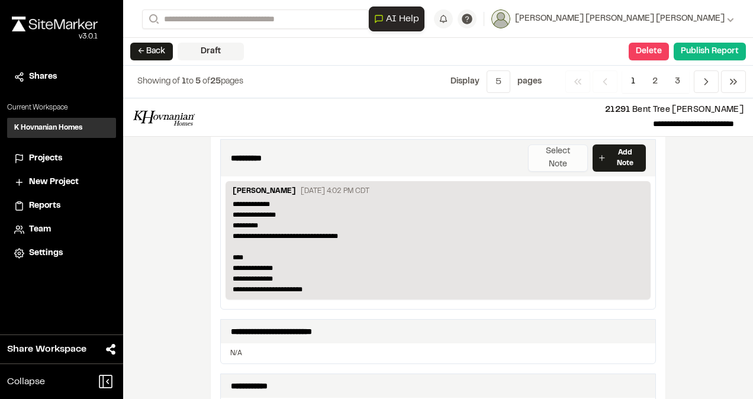
click at [567, 146] on button "Select Note" at bounding box center [558, 157] width 60 height 27
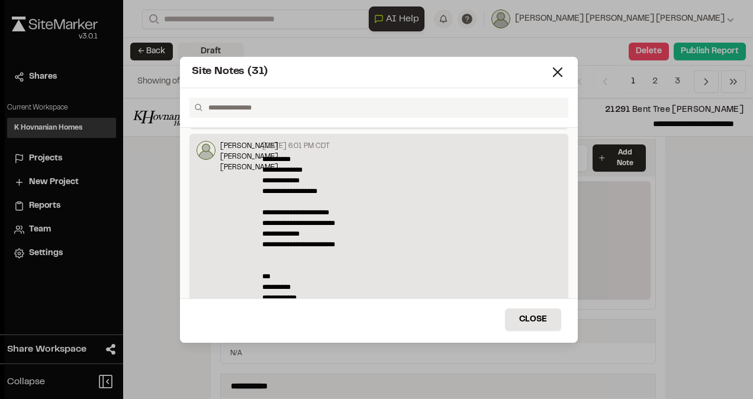
scroll to position [355, 0]
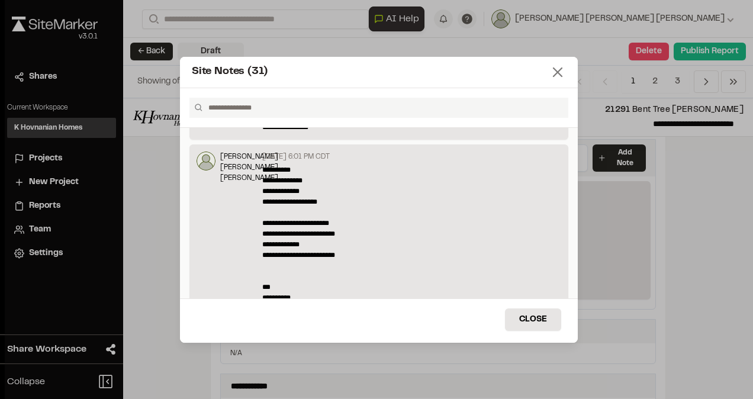
click at [559, 71] on line at bounding box center [558, 72] width 8 height 8
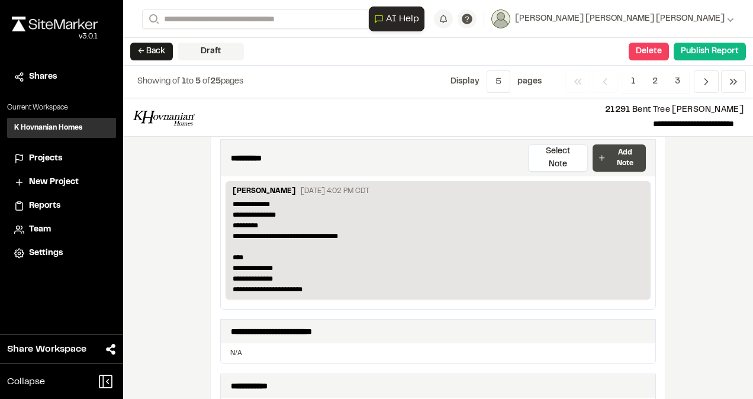
click at [612, 147] on p "Add Note" at bounding box center [625, 157] width 32 height 21
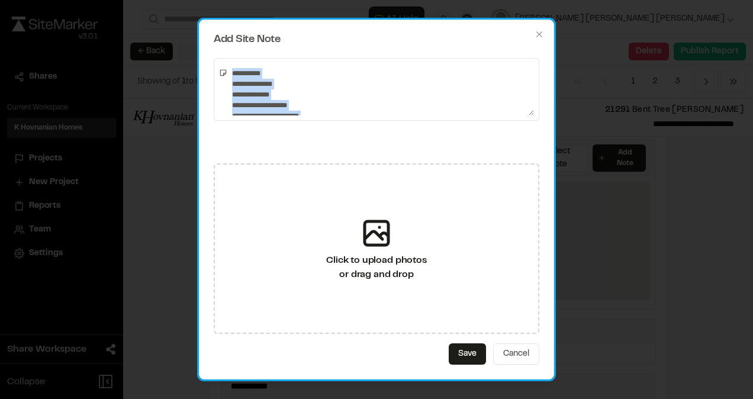
drag, startPoint x: 528, startPoint y: 115, endPoint x: 525, endPoint y: 121, distance: 6.6
click at [529, 140] on div "**********" at bounding box center [376, 200] width 355 height 360
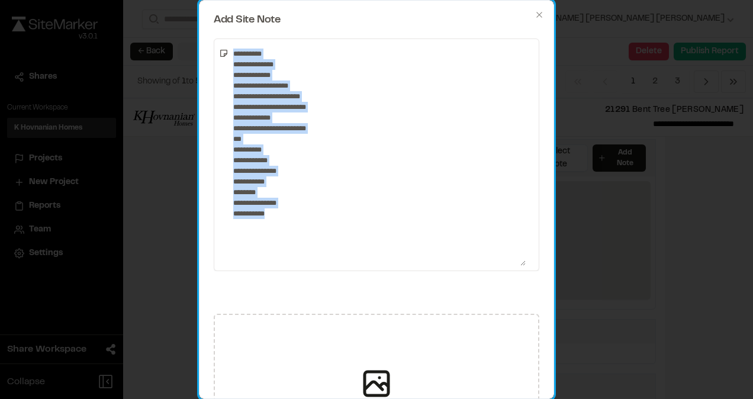
drag, startPoint x: 526, startPoint y: 115, endPoint x: 495, endPoint y: 270, distance: 158.2
click at [512, 288] on div "**********" at bounding box center [376, 199] width 355 height 399
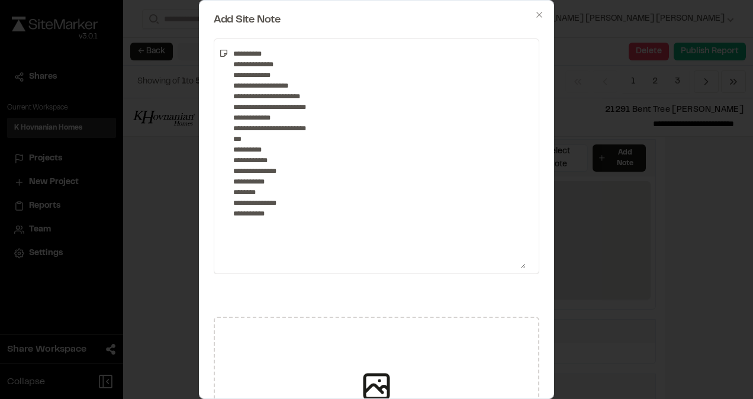
click at [323, 128] on textarea "**********" at bounding box center [377, 156] width 297 height 225
click at [284, 221] on textarea "**********" at bounding box center [377, 156] width 297 height 225
drag, startPoint x: 290, startPoint y: 116, endPoint x: 231, endPoint y: 115, distance: 58.6
click at [231, 115] on textarea "**********" at bounding box center [377, 156] width 297 height 225
drag, startPoint x: 258, startPoint y: 82, endPoint x: 232, endPoint y: 82, distance: 26.1
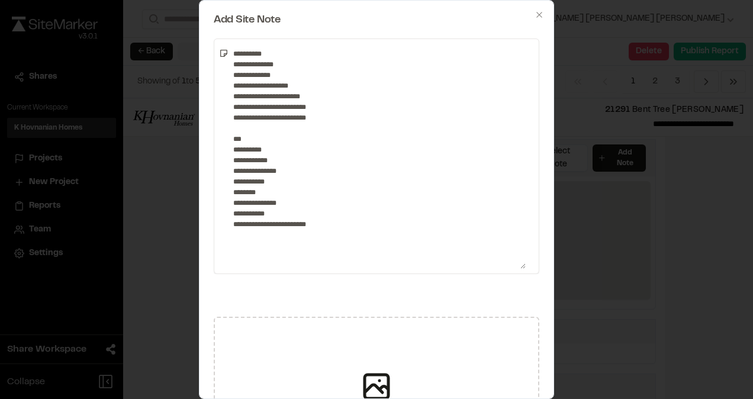
click at [232, 82] on textarea "**********" at bounding box center [377, 156] width 297 height 225
drag, startPoint x: 279, startPoint y: 65, endPoint x: 234, endPoint y: 64, distance: 45.6
click at [234, 64] on textarea "**********" at bounding box center [377, 156] width 297 height 225
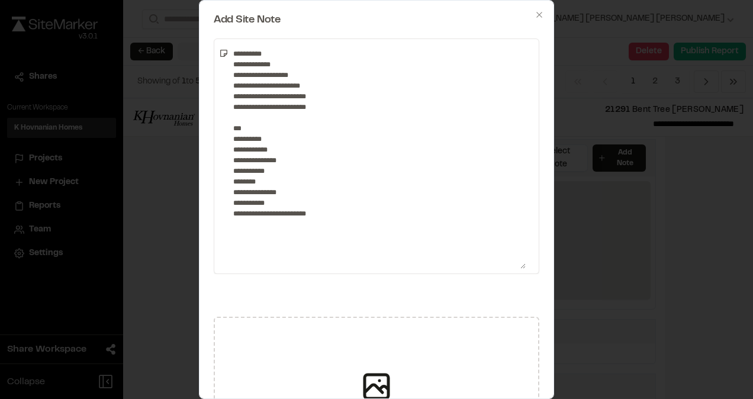
click at [229, 82] on textarea "**********" at bounding box center [377, 156] width 297 height 225
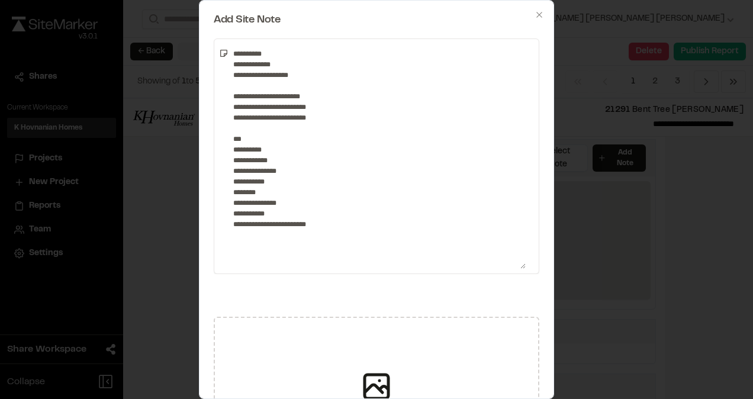
click at [245, 114] on textarea "**********" at bounding box center [377, 156] width 297 height 225
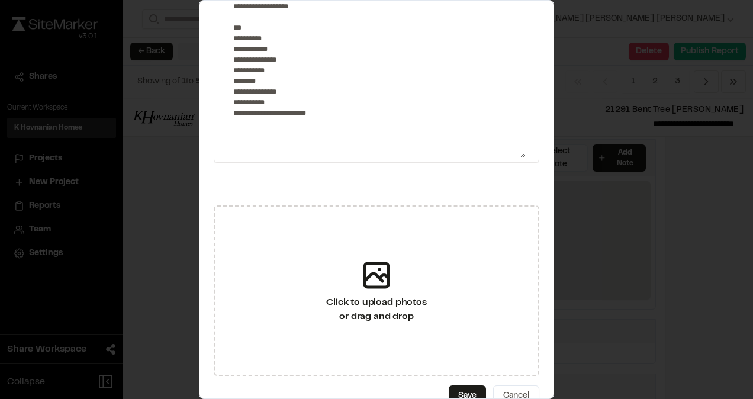
scroll to position [133, 0]
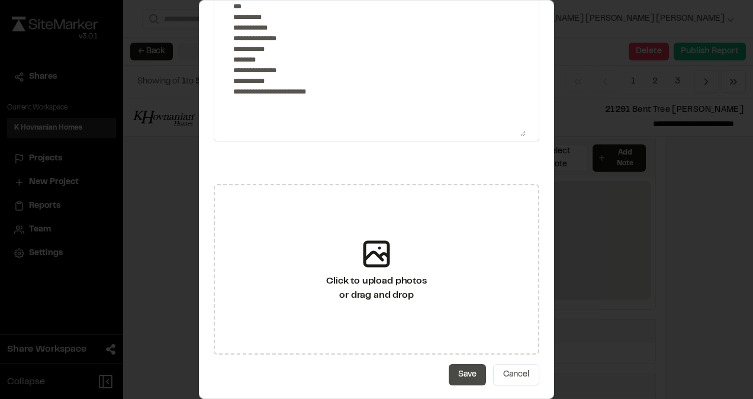
type textarea "**********"
click at [449, 377] on button "Save" at bounding box center [467, 374] width 37 height 21
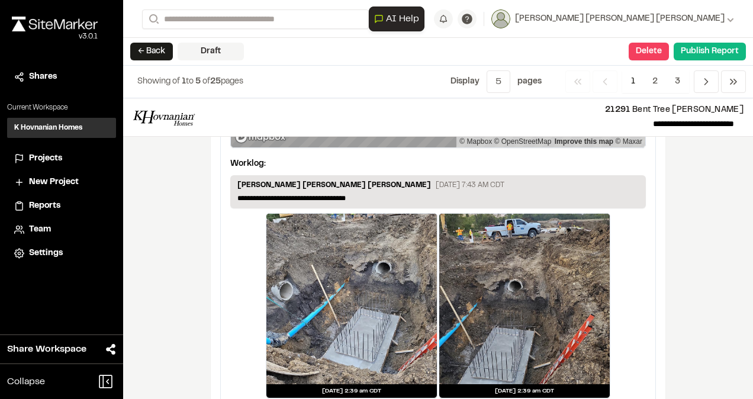
scroll to position [2292, 0]
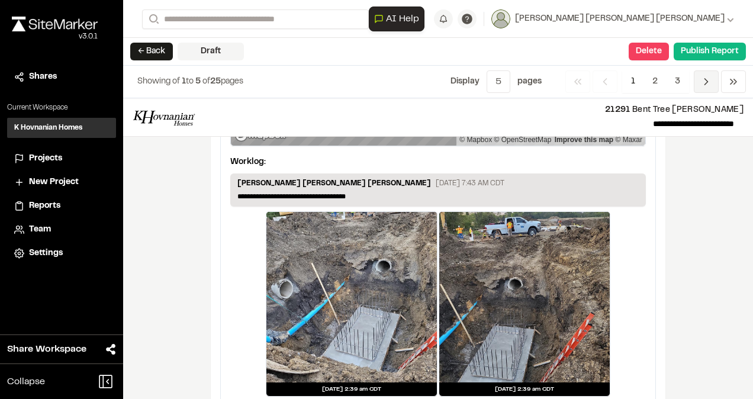
click at [705, 85] on icon "Navigation" at bounding box center [706, 82] width 12 height 12
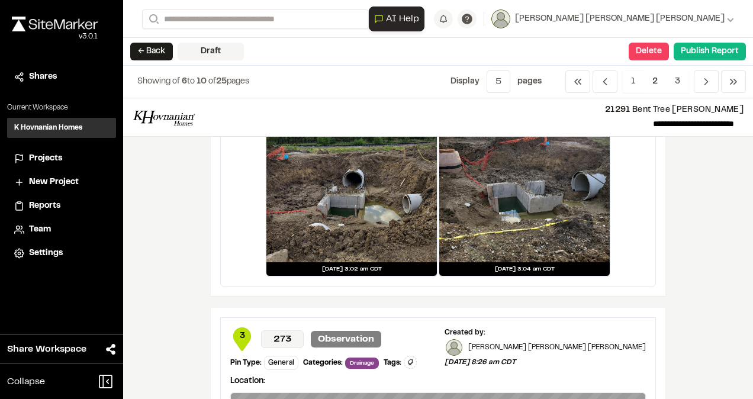
scroll to position [533, 0]
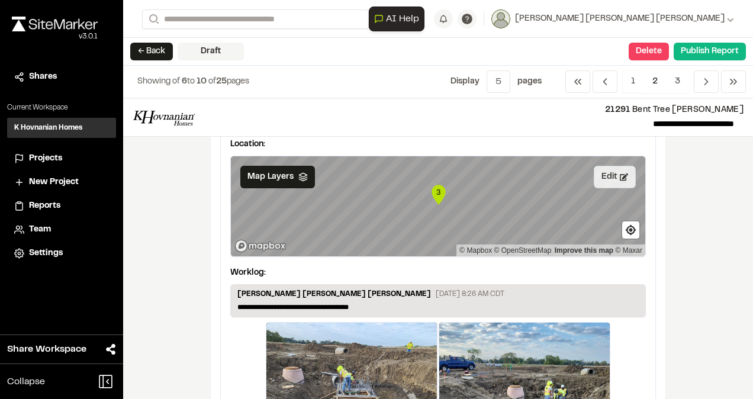
click at [613, 175] on button "Edit" at bounding box center [615, 177] width 42 height 23
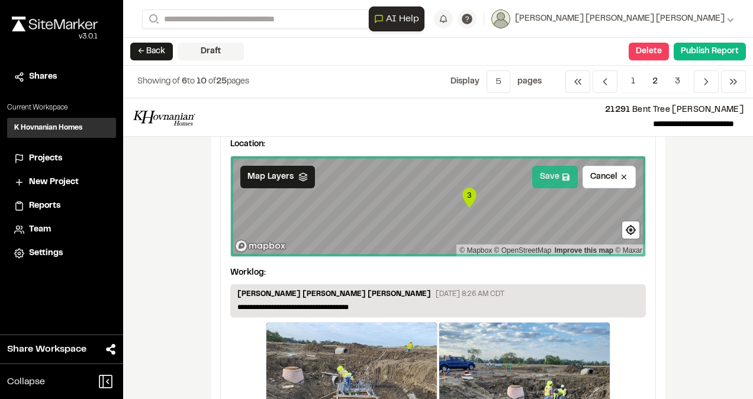
click at [555, 173] on button "Save" at bounding box center [555, 177] width 46 height 23
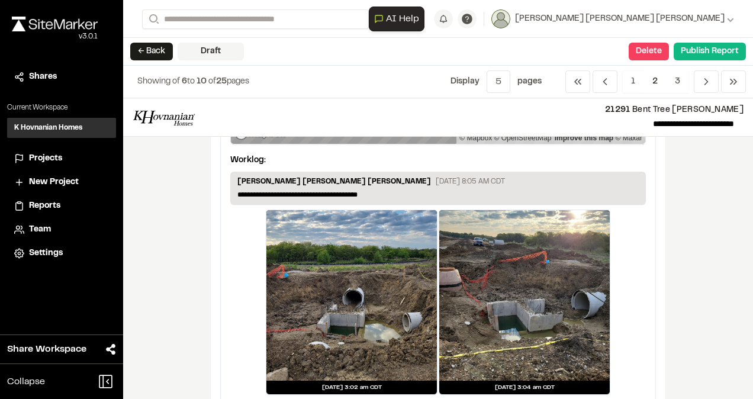
scroll to position [178, 0]
click at [714, 50] on button "Publish Report" at bounding box center [710, 52] width 72 height 18
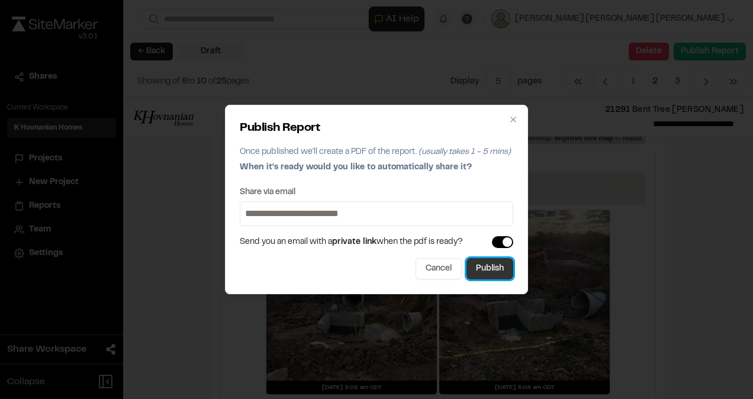
click at [490, 265] on button "Publish" at bounding box center [490, 268] width 47 height 21
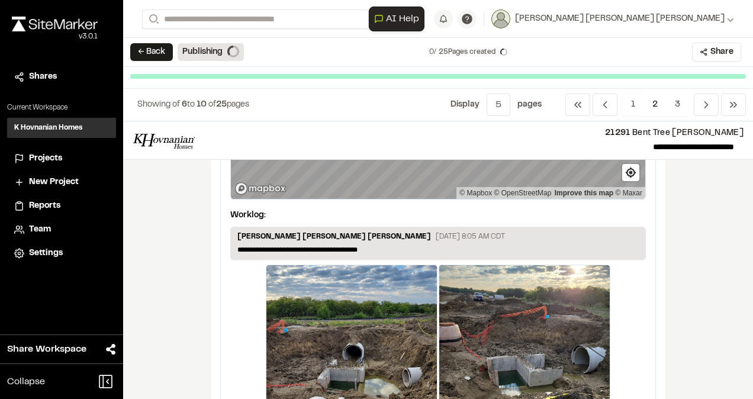
scroll to position [0, 0]
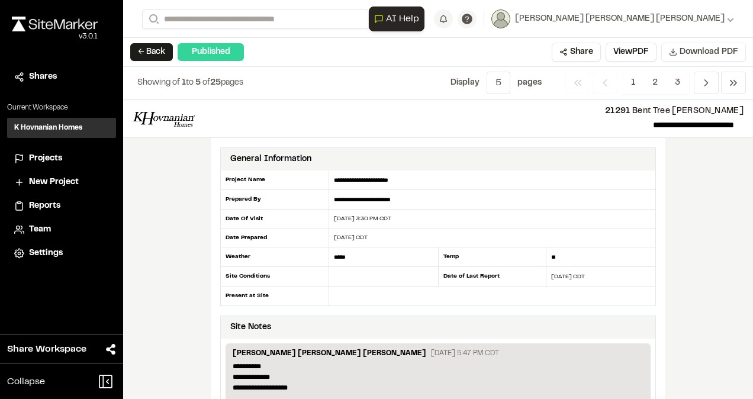
click at [689, 53] on span "Download PDF" at bounding box center [709, 52] width 59 height 13
